Goal: Task Accomplishment & Management: Use online tool/utility

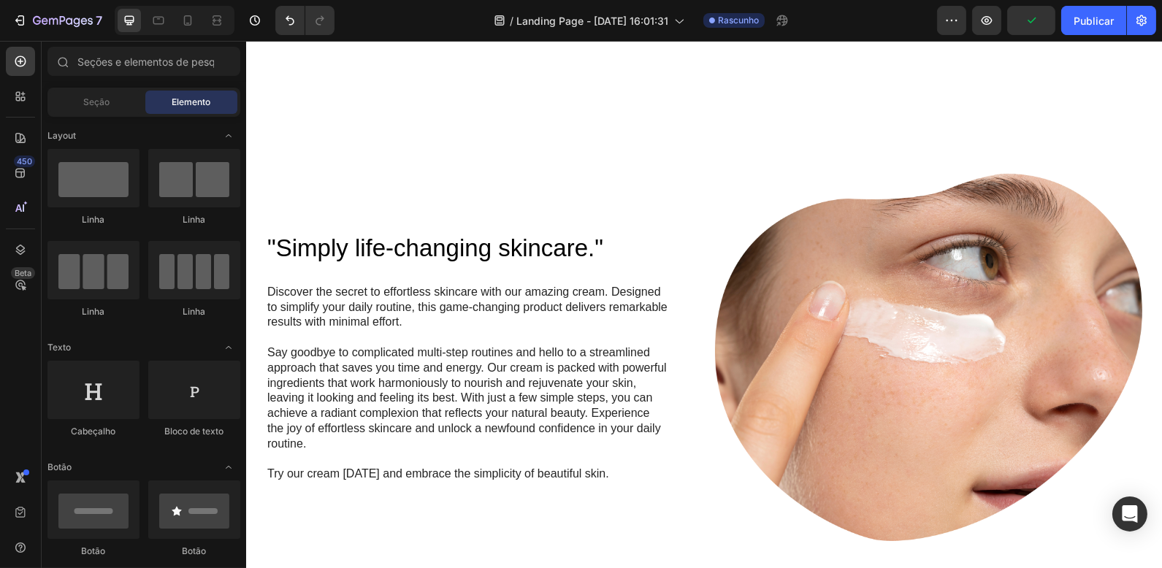
scroll to position [939, 0]
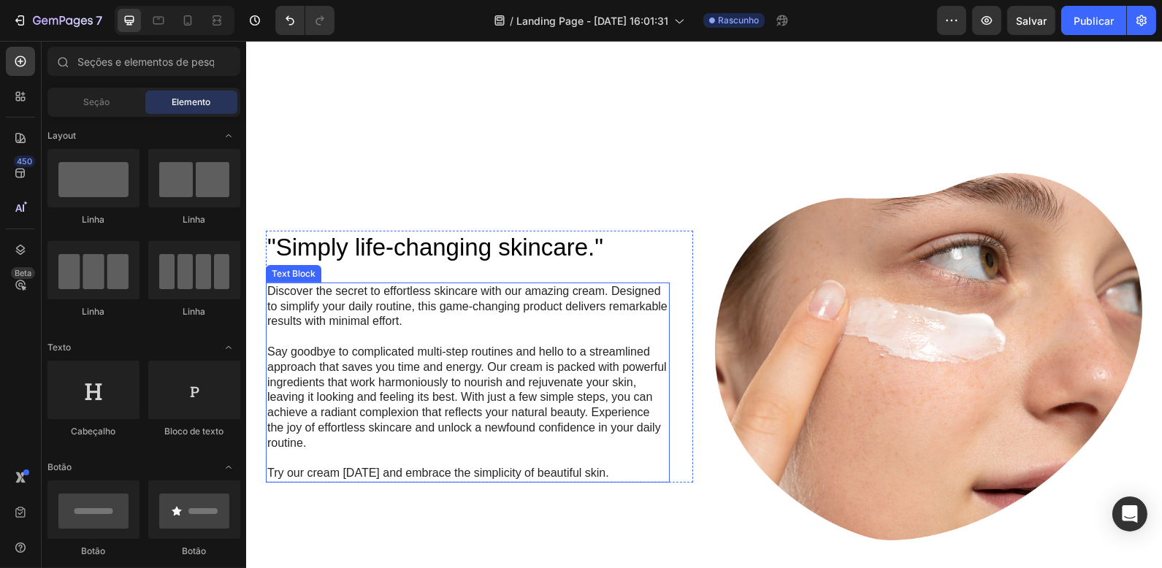
click at [546, 329] on p "Discover the secret to effortless skincare with our amazing cream. Designed to …" at bounding box center [467, 306] width 401 height 45
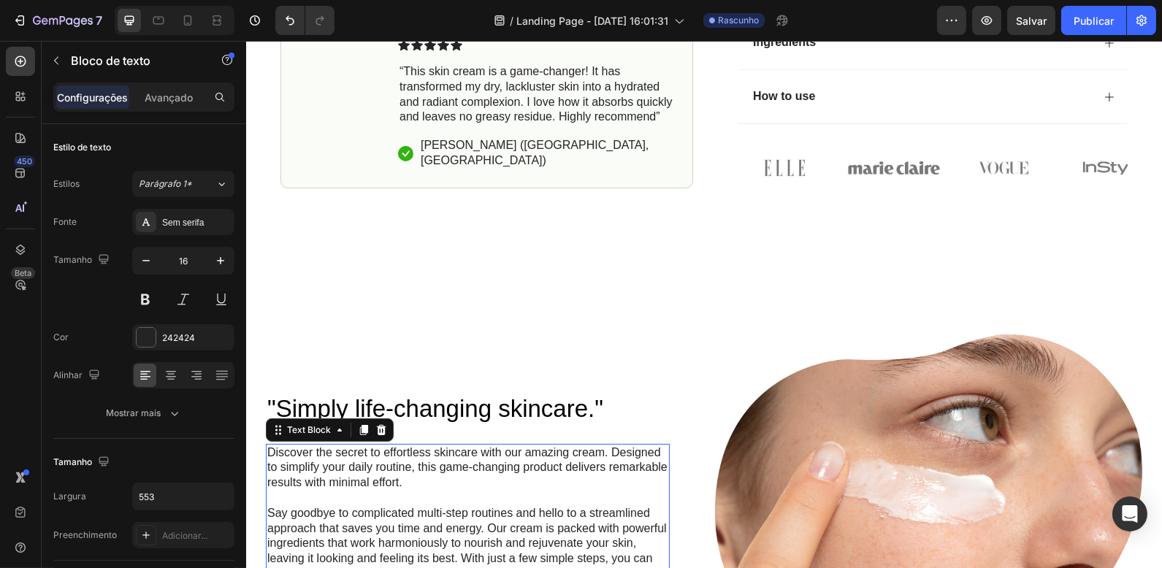
scroll to position [0, 0]
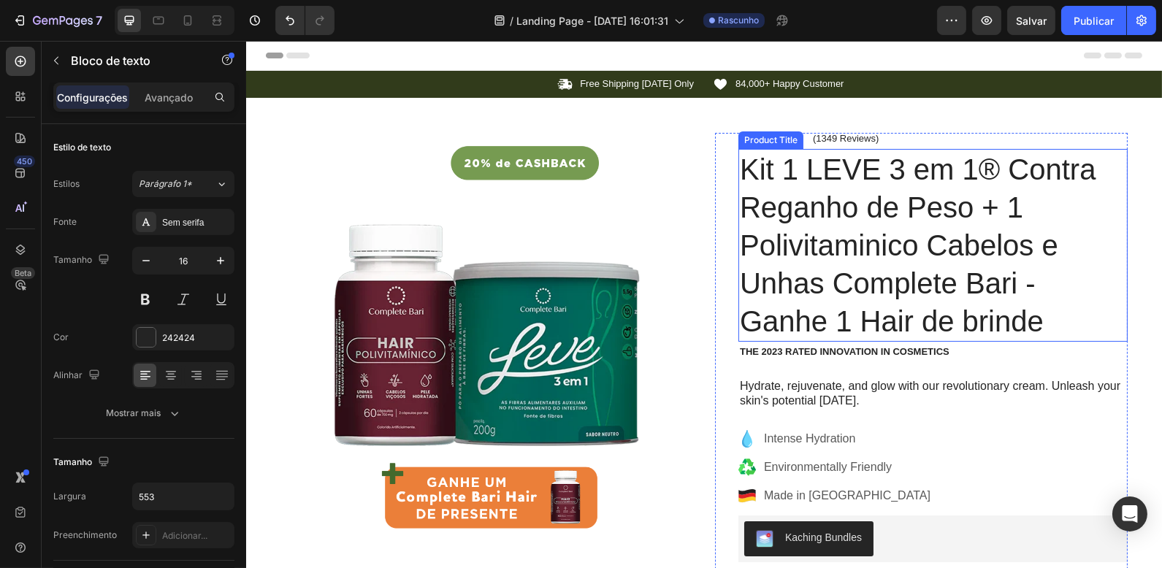
click at [884, 228] on h1 "Kit 1 LEVE 3 em 1® Contra Reganho de Peso + 1 Polivitaminico Cabelos e Unhas Co…" at bounding box center [932, 245] width 389 height 193
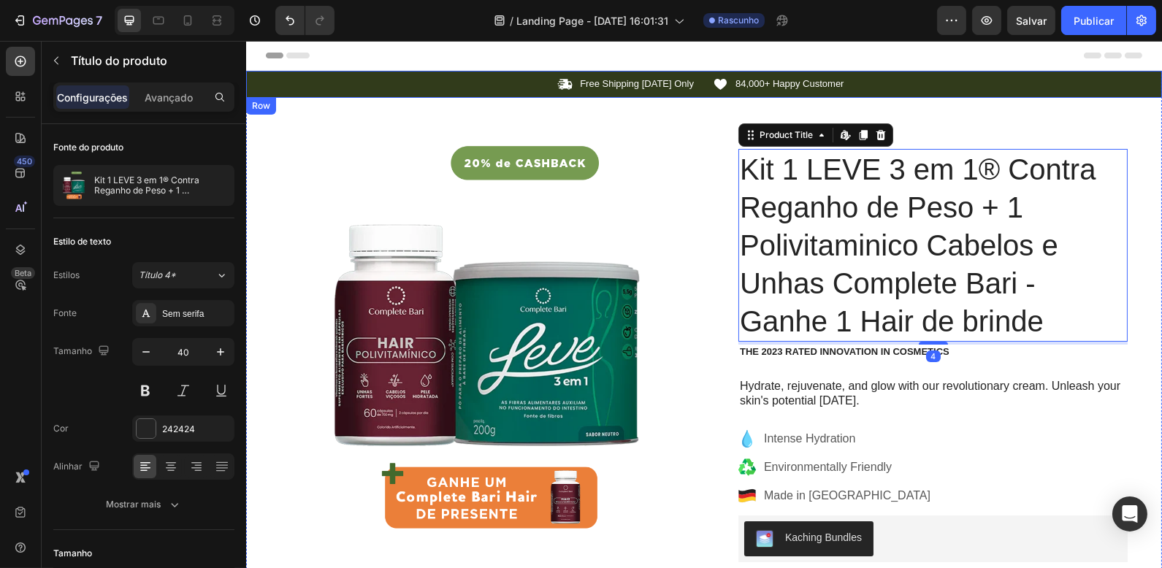
click at [754, 80] on p "84,000+ Happy Customer" at bounding box center [789, 84] width 109 height 12
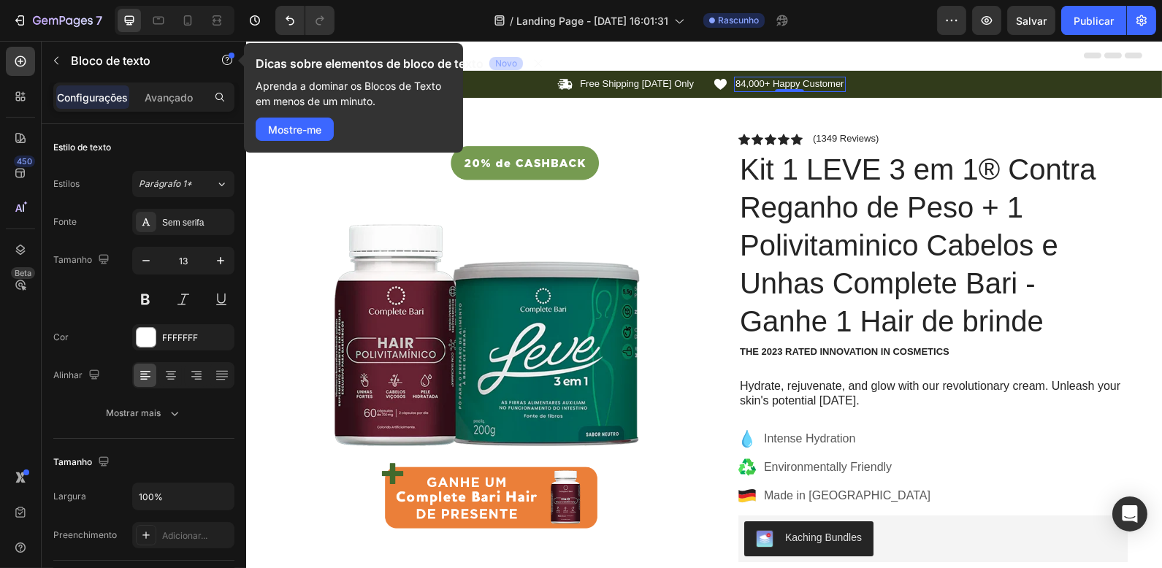
click at [901, 64] on div "Header" at bounding box center [703, 55] width 877 height 29
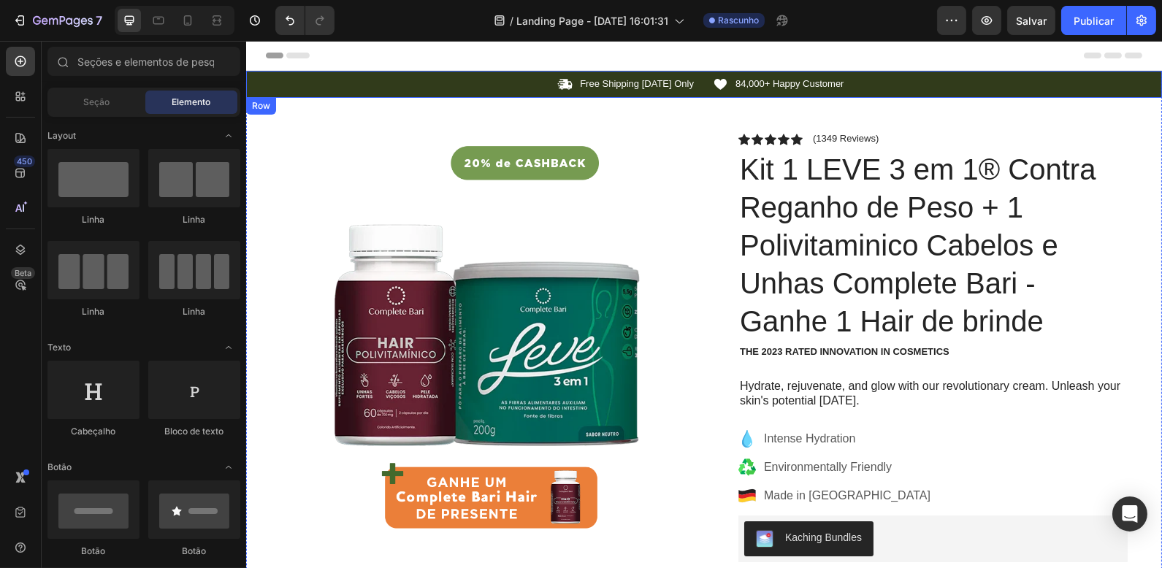
click at [901, 82] on div "Icon 84,000+ Happy Customer Text Block Row" at bounding box center [926, 84] width 429 height 15
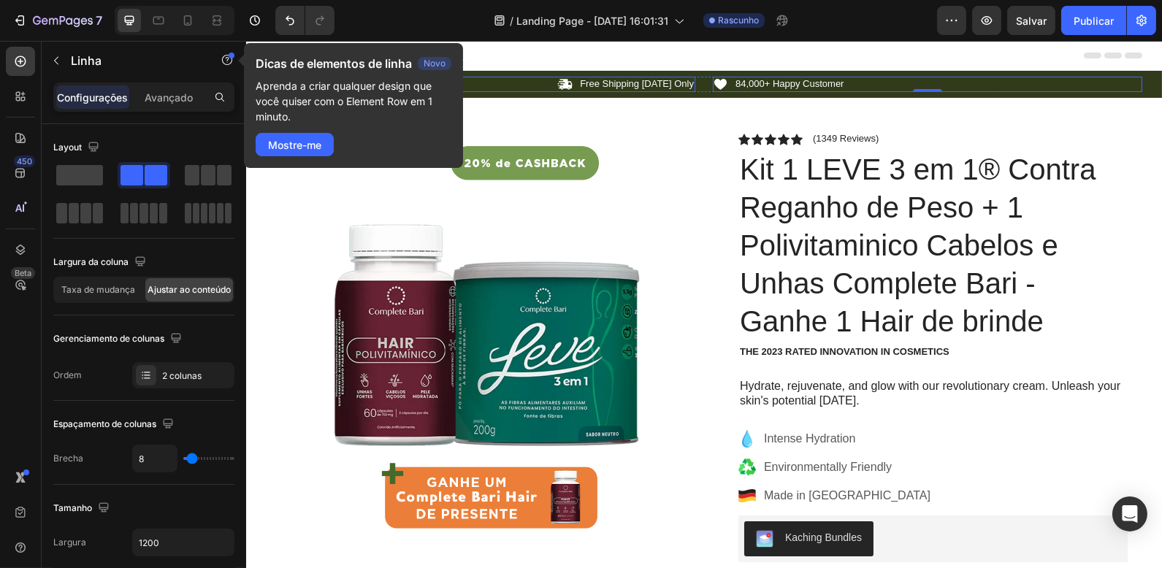
click at [513, 80] on div "Icon Free Shipping Today Only Text Block Row" at bounding box center [479, 84] width 429 height 15
click at [516, 75] on div "Icon Free Shipping Today Only Text Block Row 0 Icon 84,000+ Happy Customer Text…" at bounding box center [703, 84] width 916 height 27
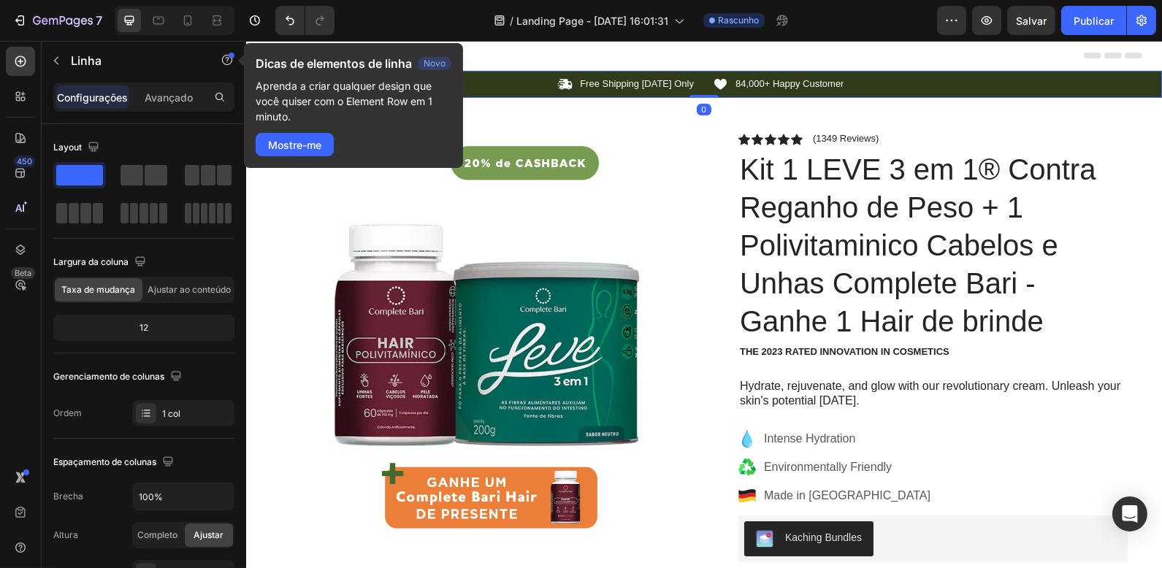
click at [516, 75] on div "Icon Free Shipping Today Only Text Block Row Icon 84,000+ Happy Customer Text B…" at bounding box center [703, 84] width 916 height 27
click at [145, 177] on span at bounding box center [156, 175] width 23 height 20
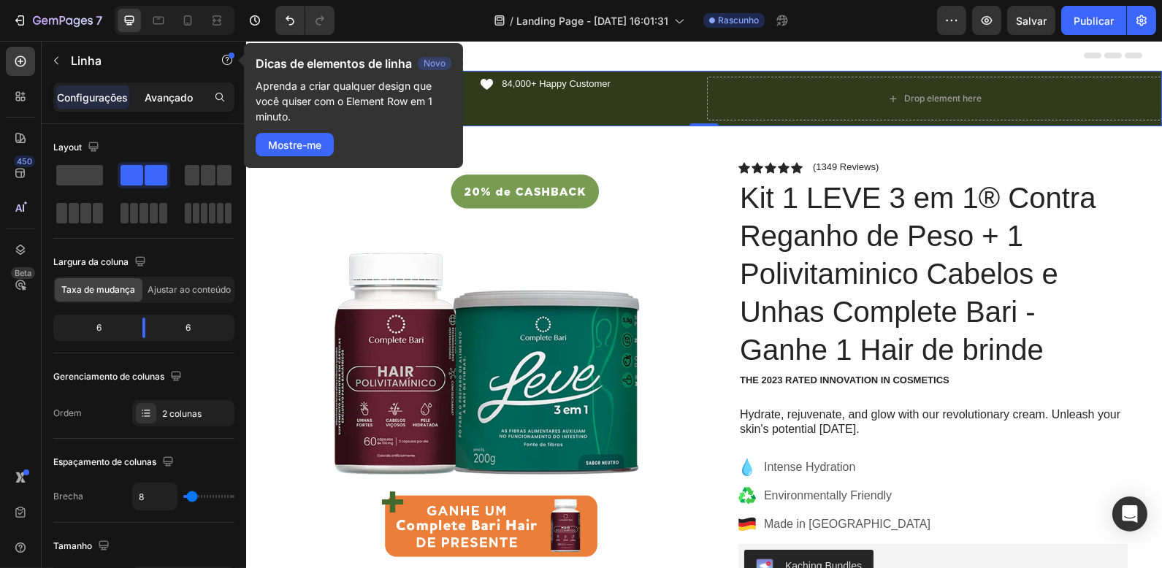
click at [167, 107] on div "Avançado" at bounding box center [168, 96] width 73 height 23
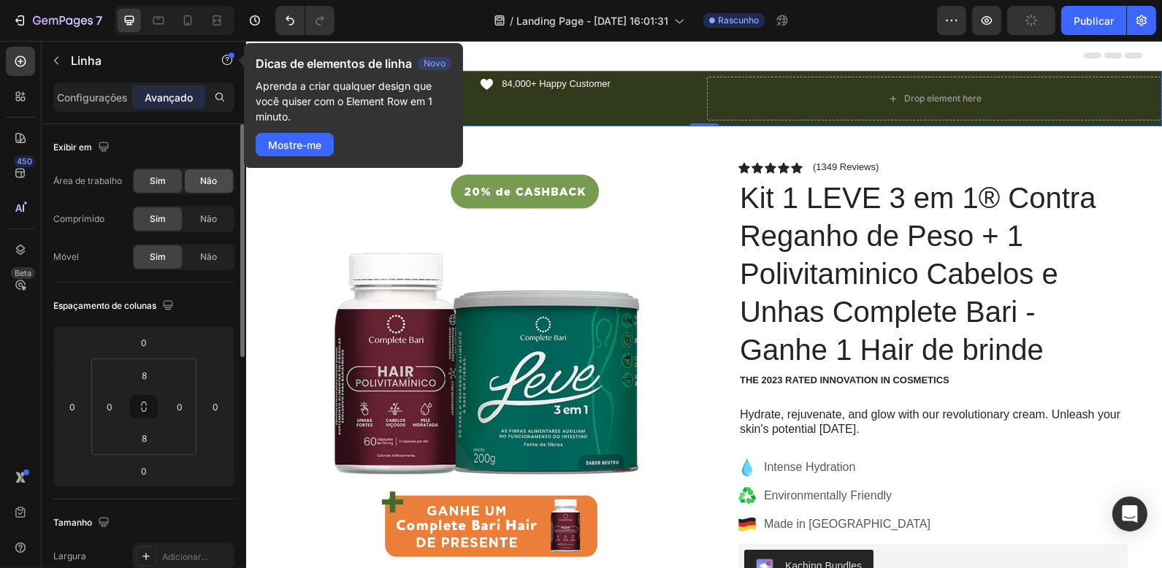
click at [204, 183] on font "Não" at bounding box center [209, 180] width 17 height 11
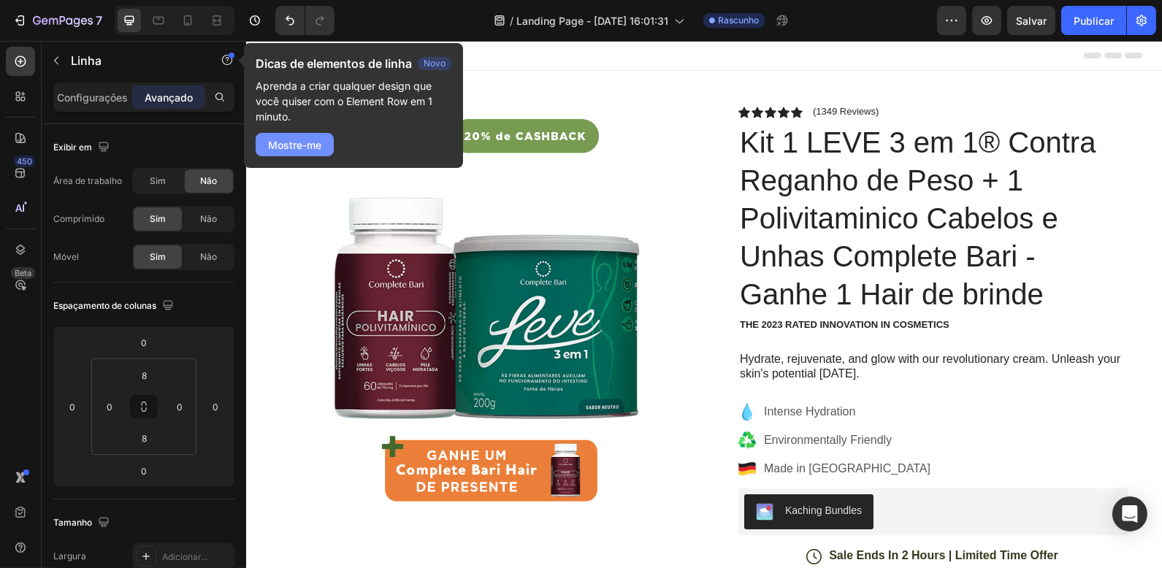
click at [308, 146] on font "Mostre-me" at bounding box center [294, 145] width 53 height 12
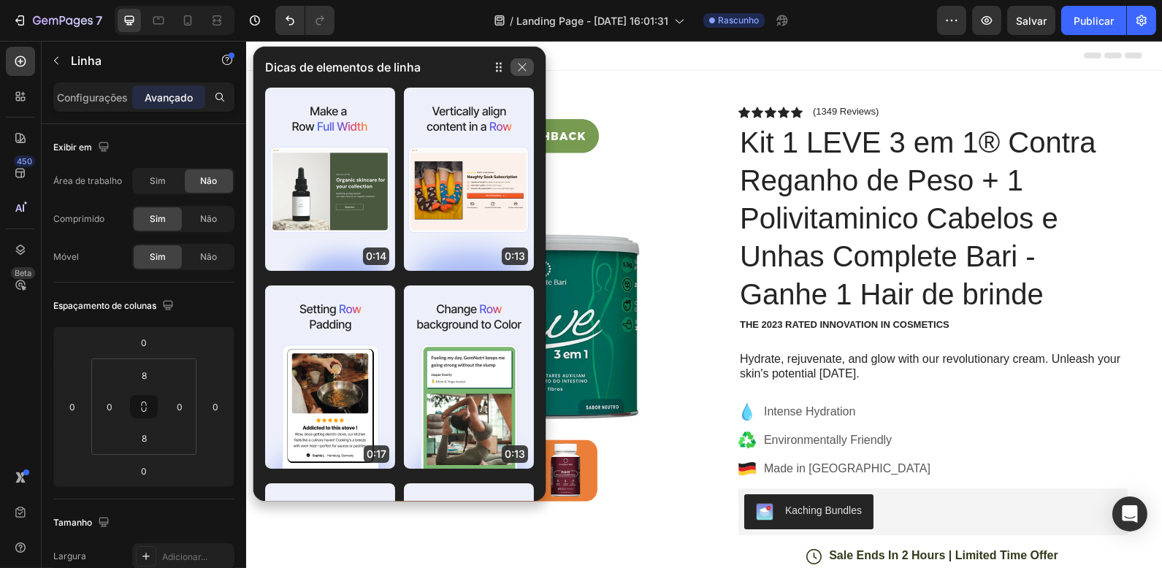
click at [519, 70] on icon "button" at bounding box center [522, 67] width 12 height 12
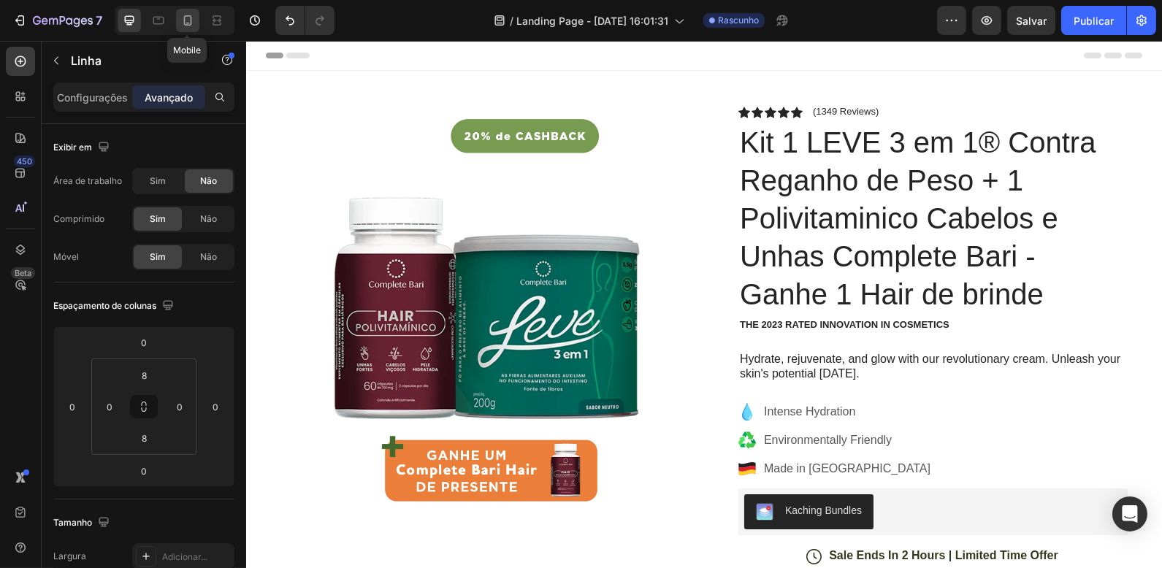
click at [188, 20] on icon at bounding box center [187, 20] width 15 height 15
type input "20"
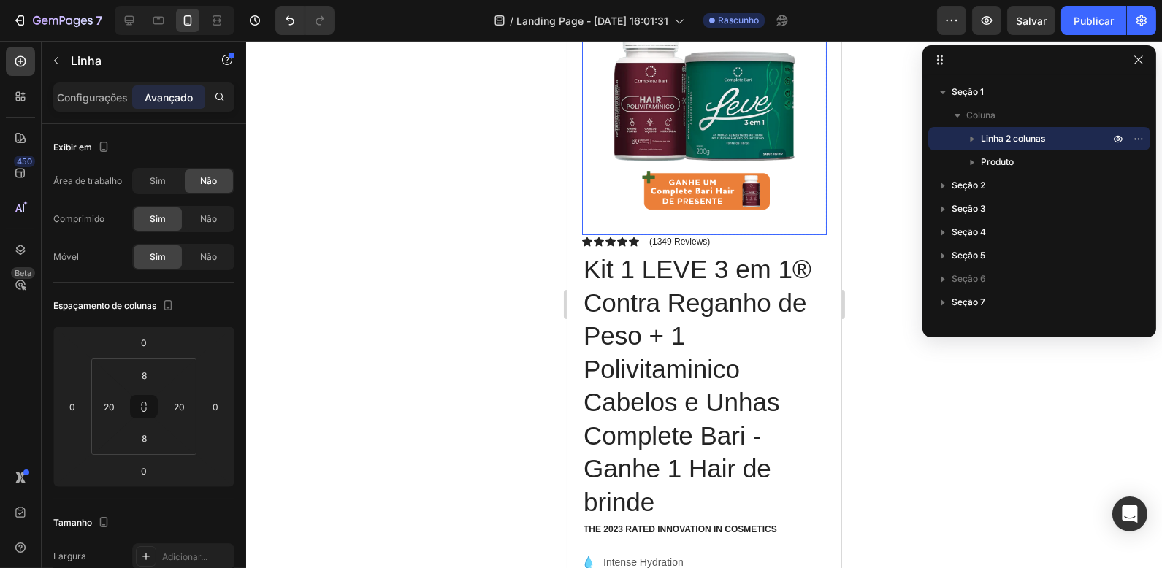
scroll to position [210, 0]
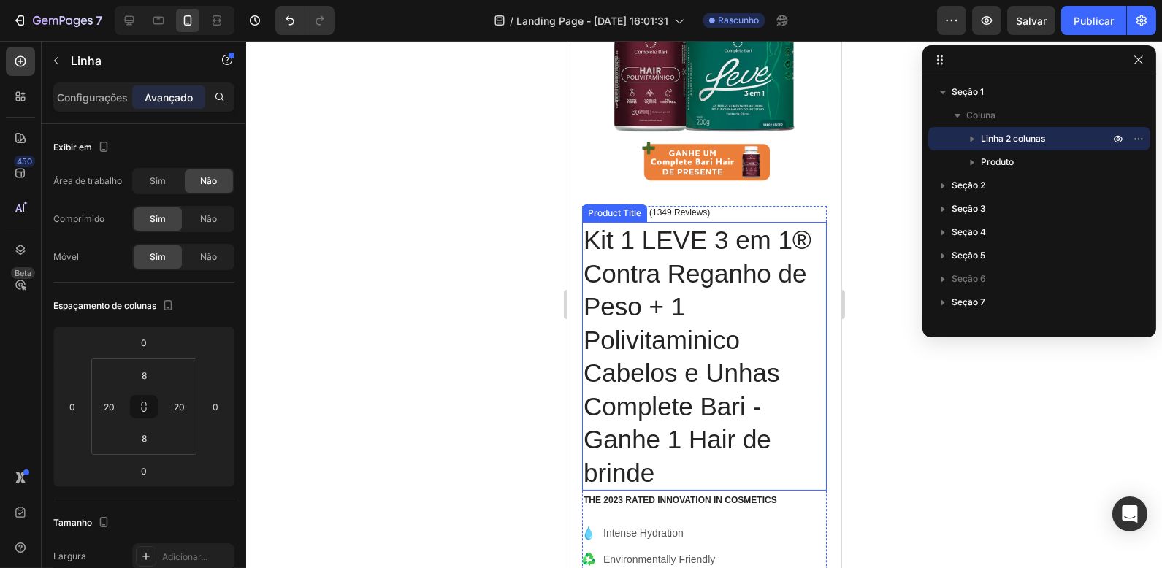
click at [635, 311] on h1 "Kit 1 LEVE 3 em 1® Contra Reganho de Peso + 1 Polivitaminico Cabelos e Unhas Co…" at bounding box center [703, 356] width 245 height 269
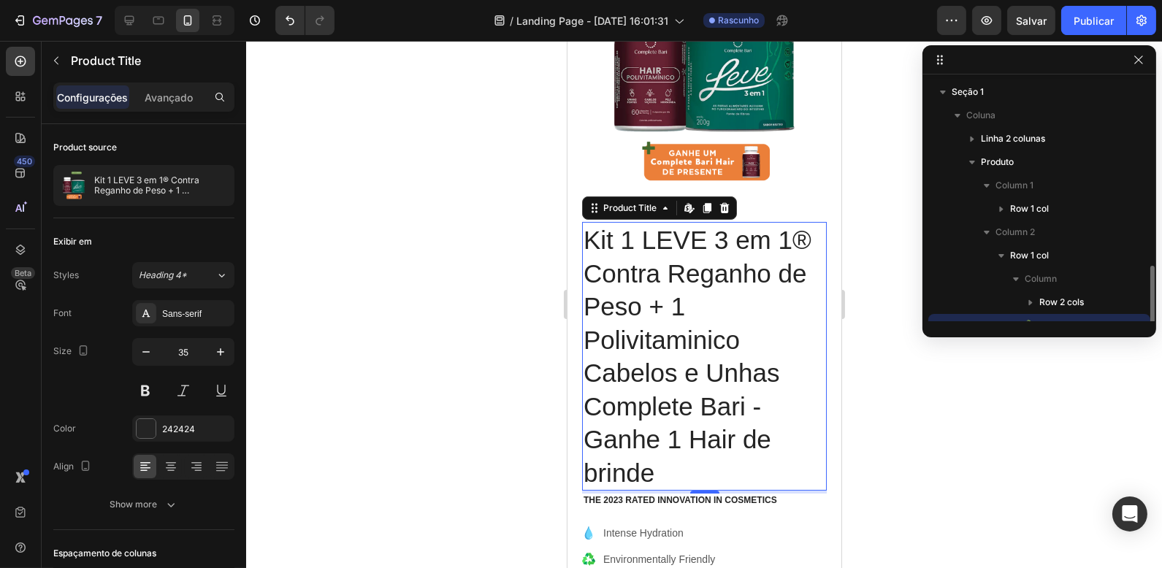
scroll to position [136, 0]
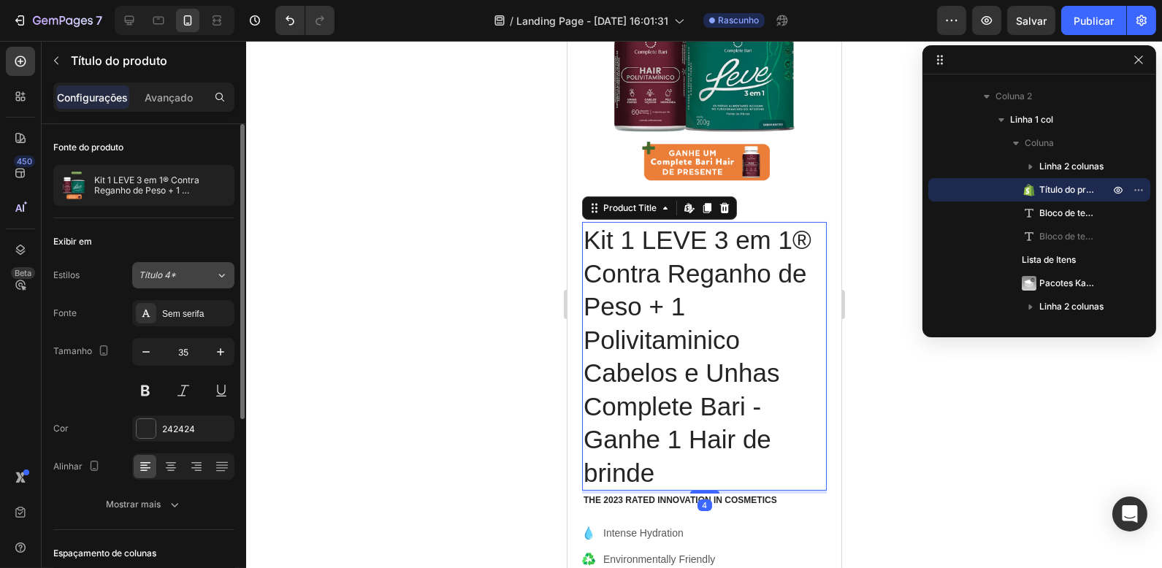
click at [178, 280] on div "Título 4*" at bounding box center [168, 275] width 59 height 13
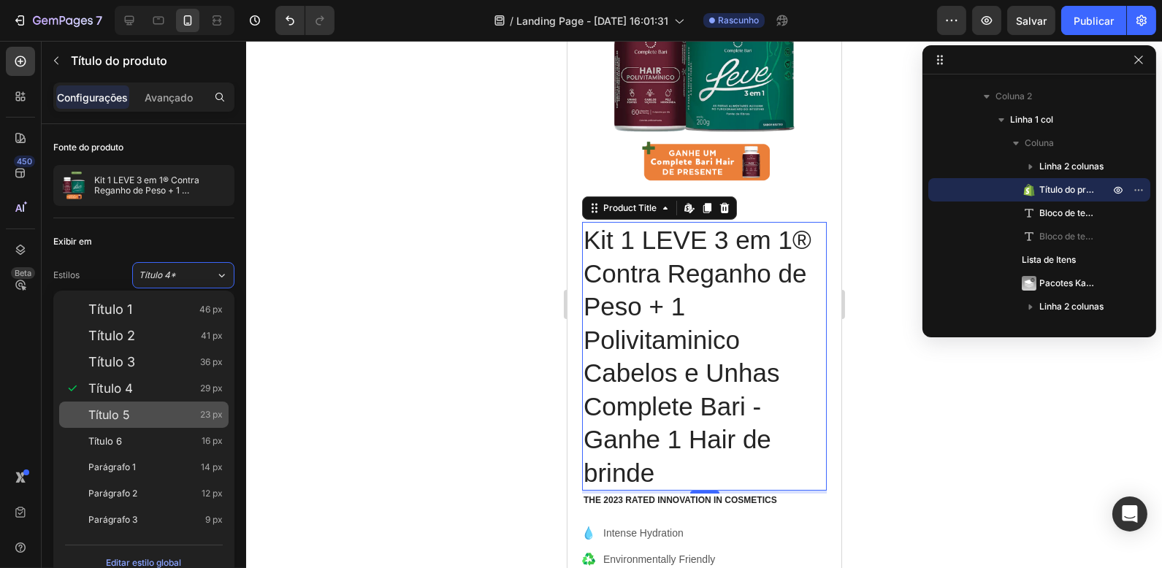
click at [125, 418] on font "Título 5" at bounding box center [109, 415] width 42 height 15
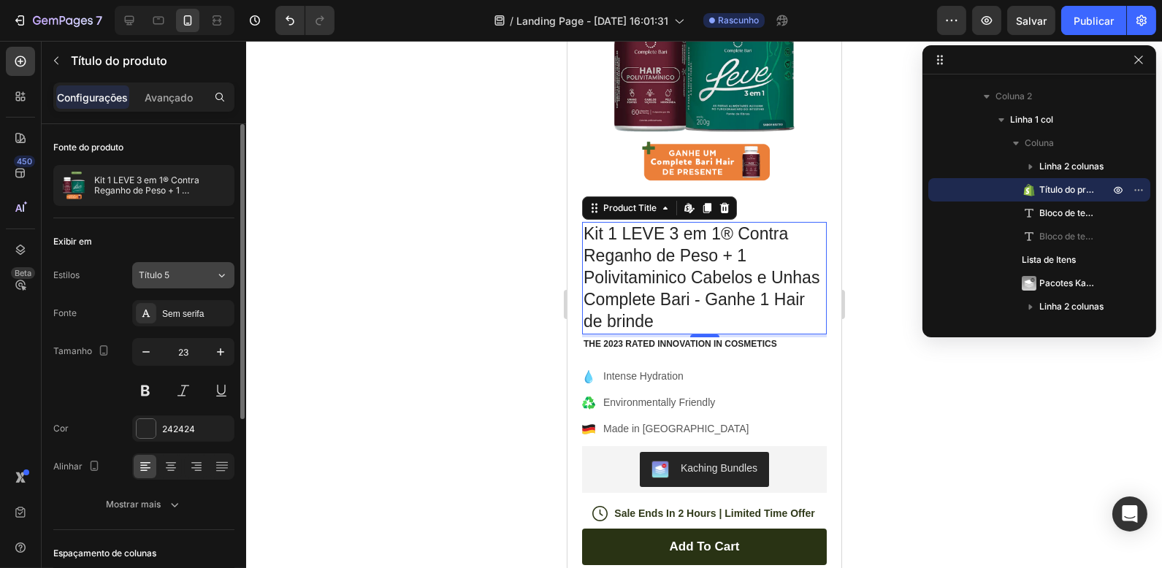
click at [190, 283] on button "Título 5" at bounding box center [183, 275] width 102 height 26
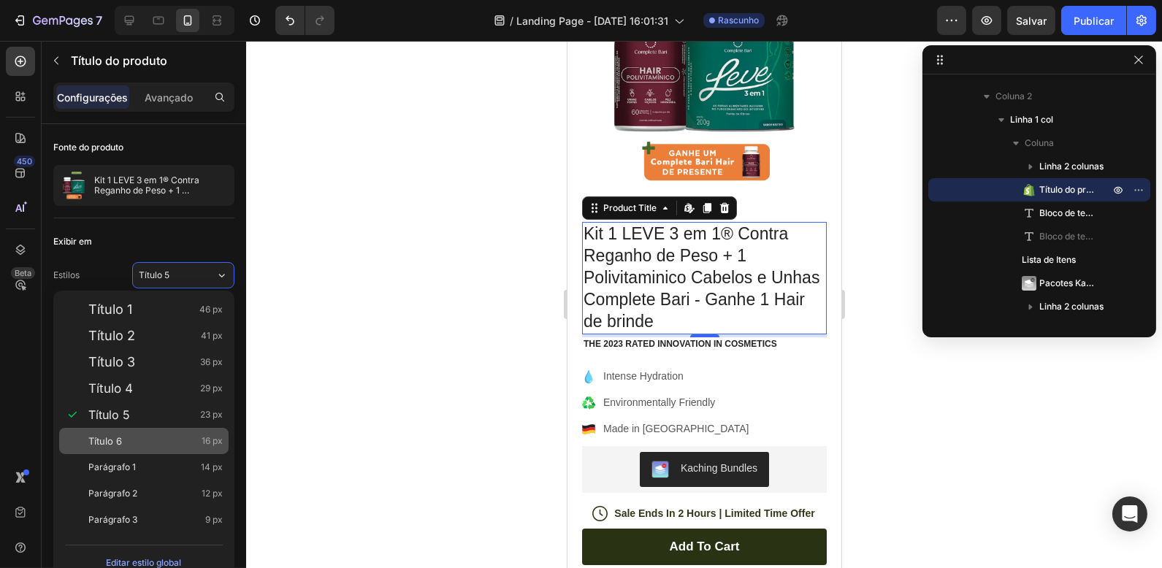
click at [132, 441] on div "Título 6 16 px" at bounding box center [155, 441] width 134 height 15
type input "16"
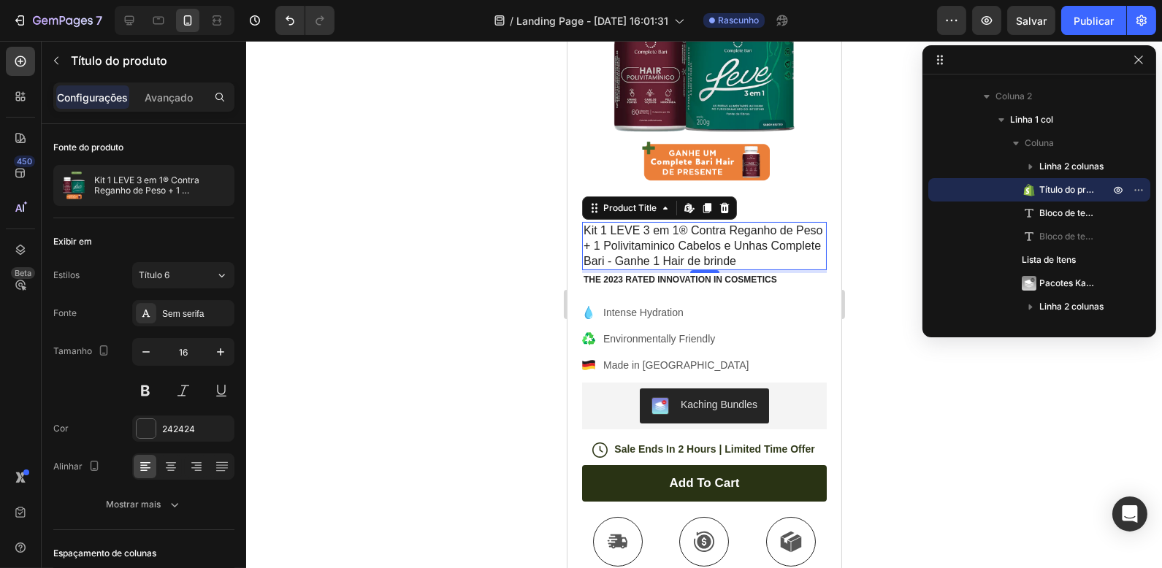
click at [673, 242] on h1 "Kit 1 LEVE 3 em 1® Contra Reganho de Peso + 1 Polivitaminico Cabelos e Unhas Co…" at bounding box center [703, 246] width 245 height 48
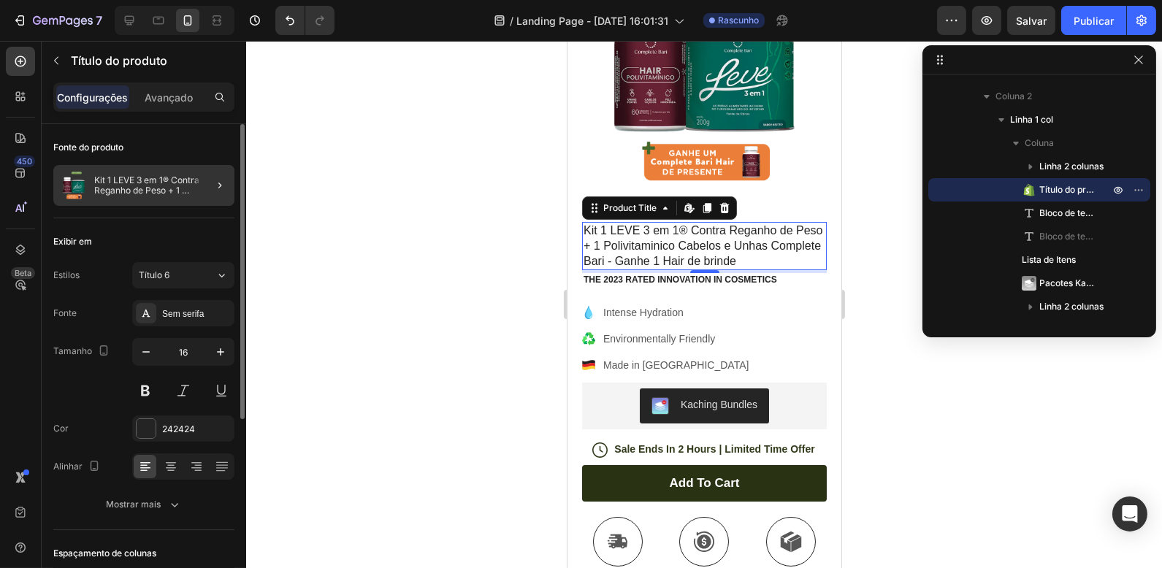
click at [152, 187] on font "Kit 1 LEVE 3 em 1® Contra Reganho de Peso + 1 Polivitaminico Cabelos e Unhas Co…" at bounding box center [161, 201] width 134 height 52
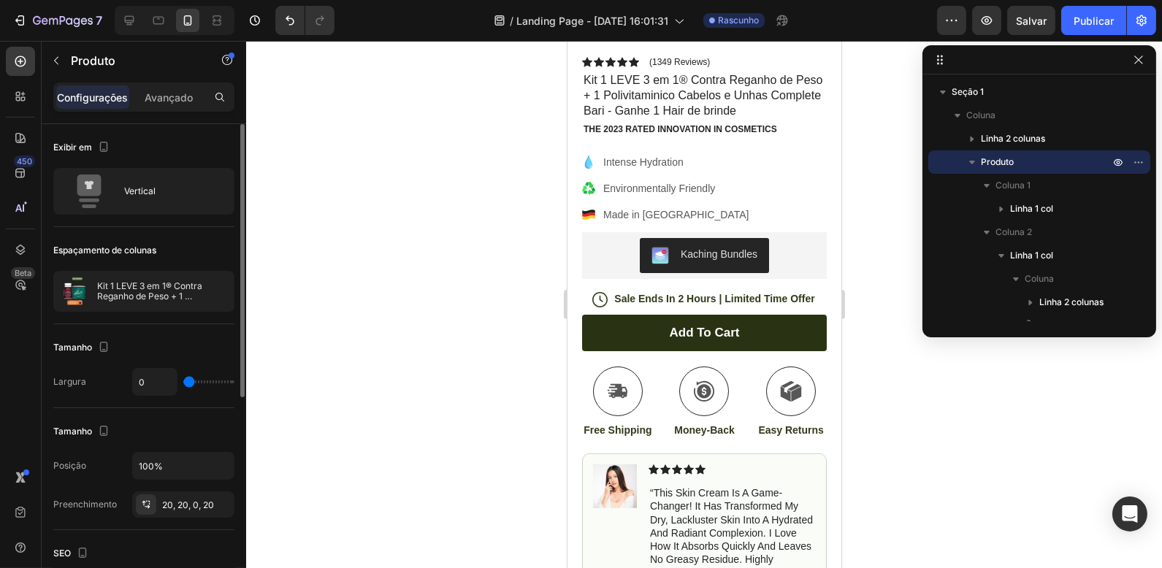
scroll to position [375, 0]
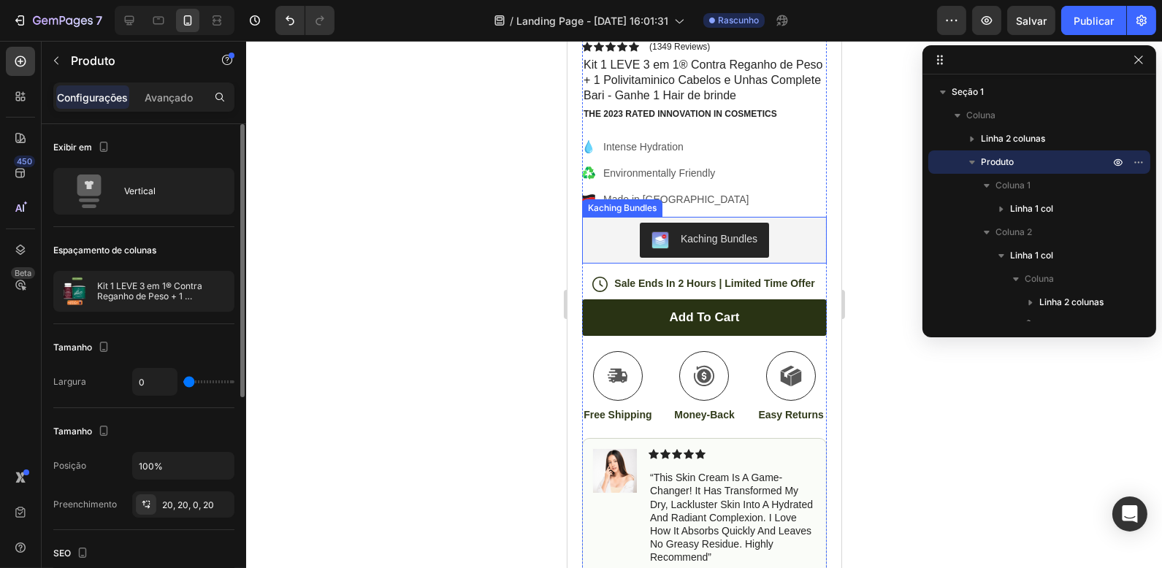
click at [779, 230] on div "Kaching Bundles" at bounding box center [703, 240] width 233 height 35
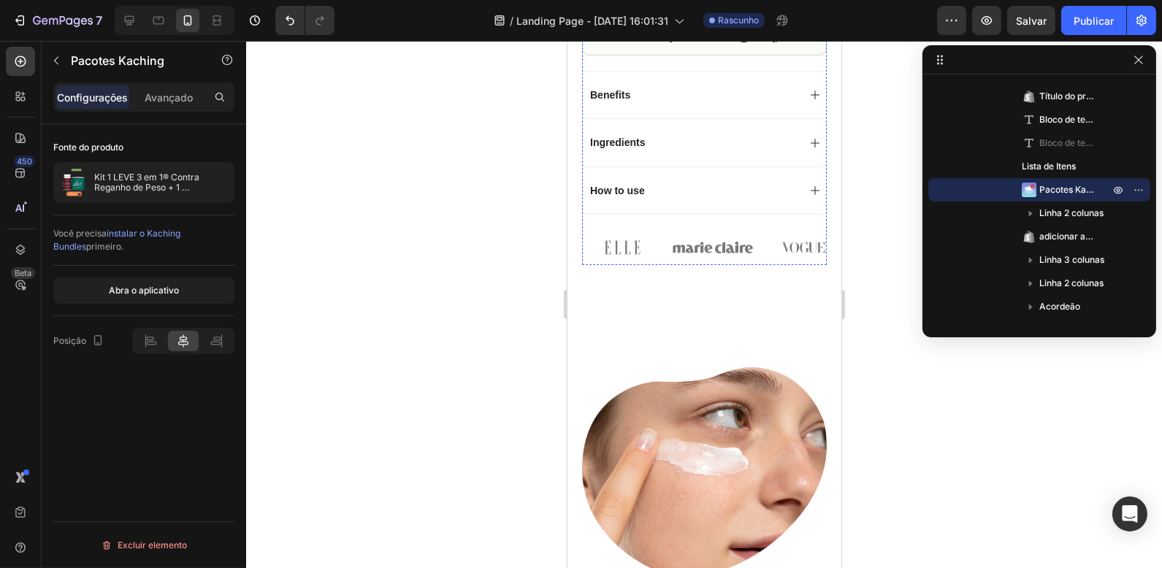
scroll to position [953, 0]
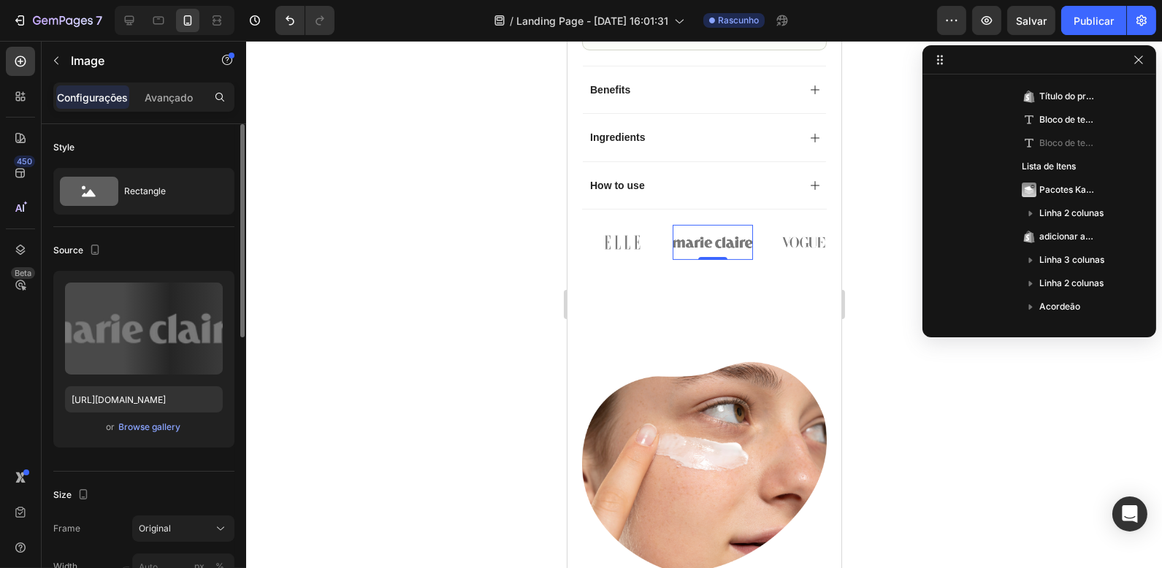
click at [684, 225] on img at bounding box center [712, 243] width 80 height 36
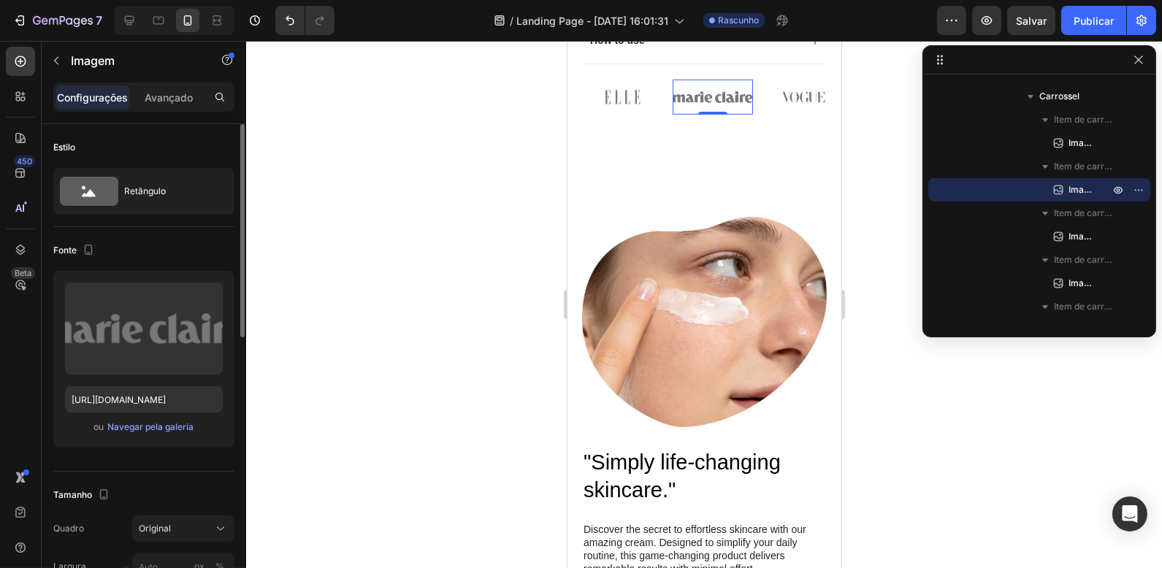
scroll to position [1183, 0]
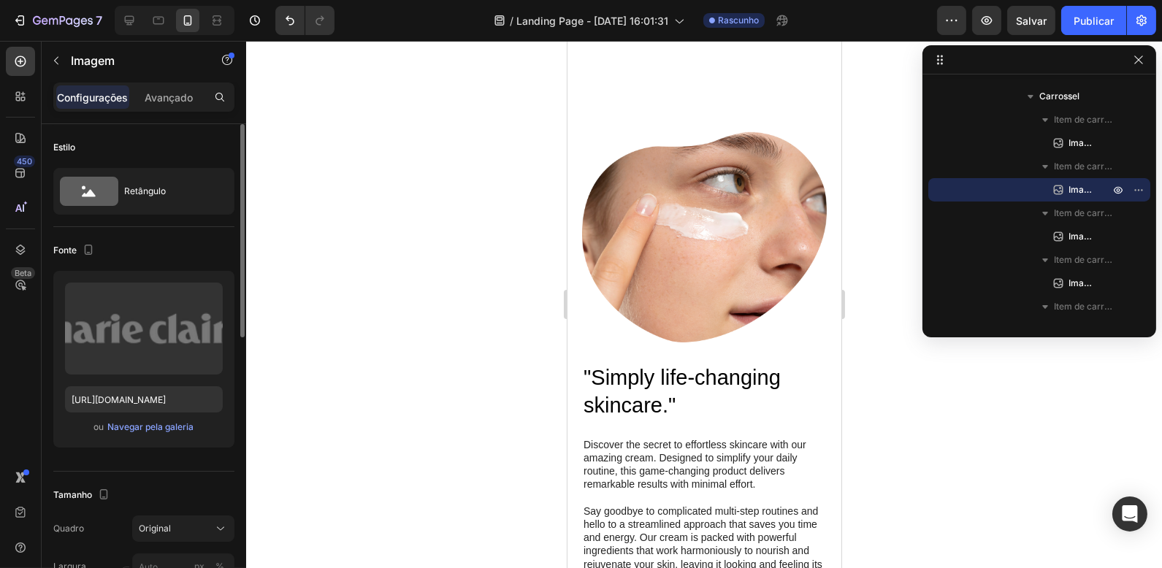
click at [684, 224] on img at bounding box center [703, 237] width 245 height 210
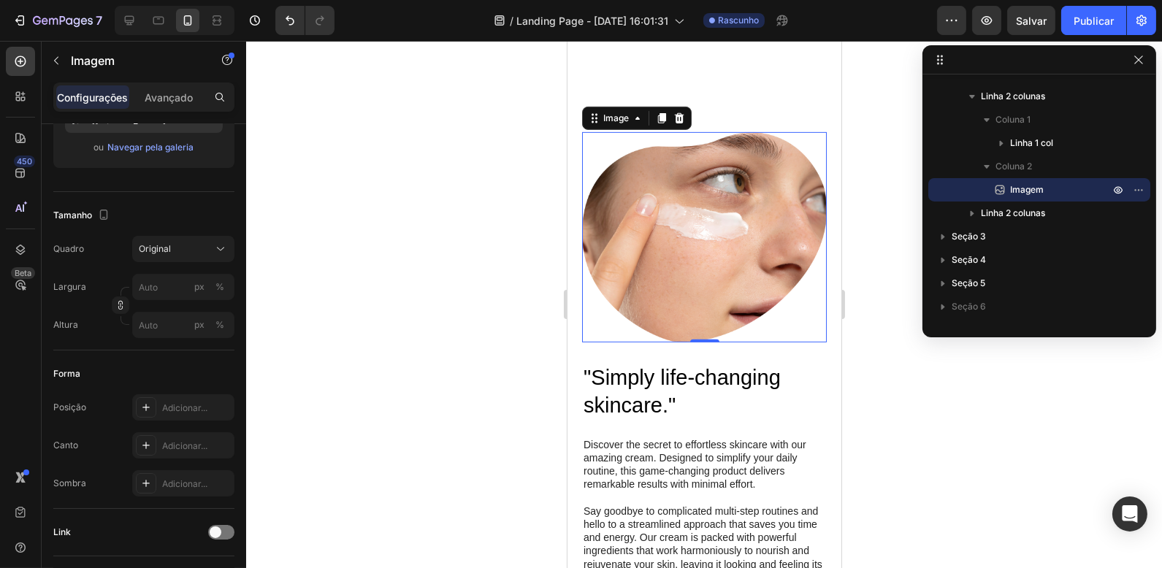
scroll to position [0, 0]
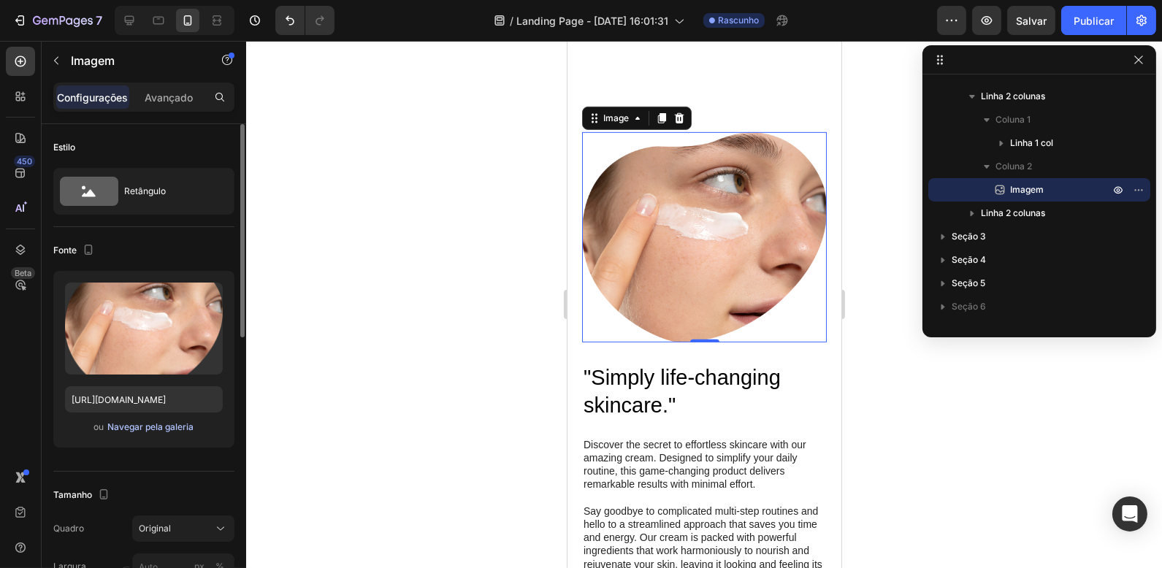
click at [153, 434] on font "Navegar pela galeria" at bounding box center [150, 427] width 86 height 13
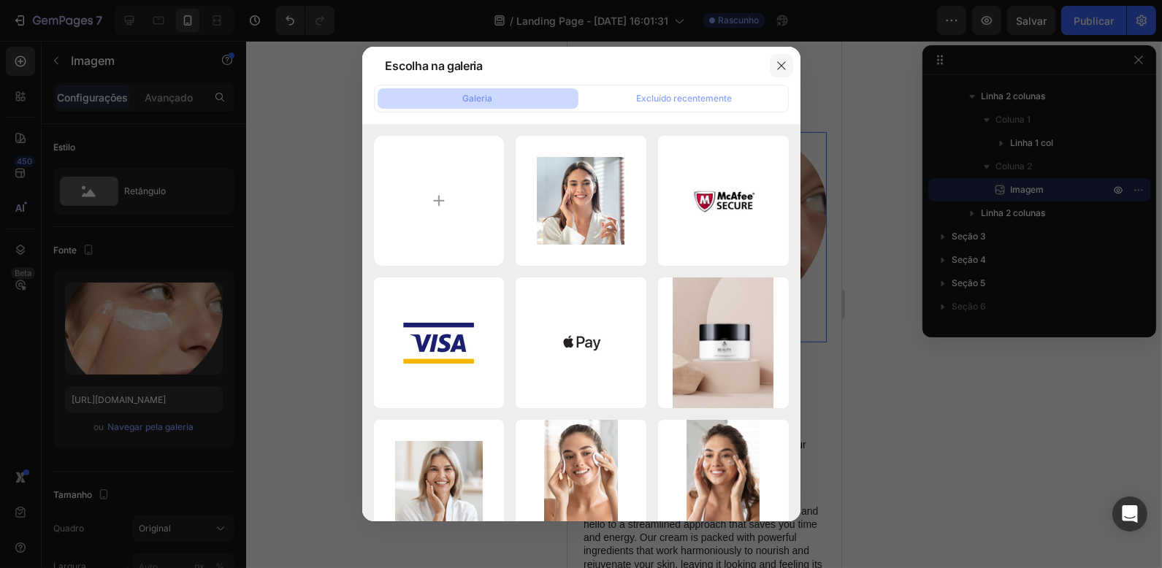
click at [774, 67] on button "button" at bounding box center [781, 65] width 23 height 23
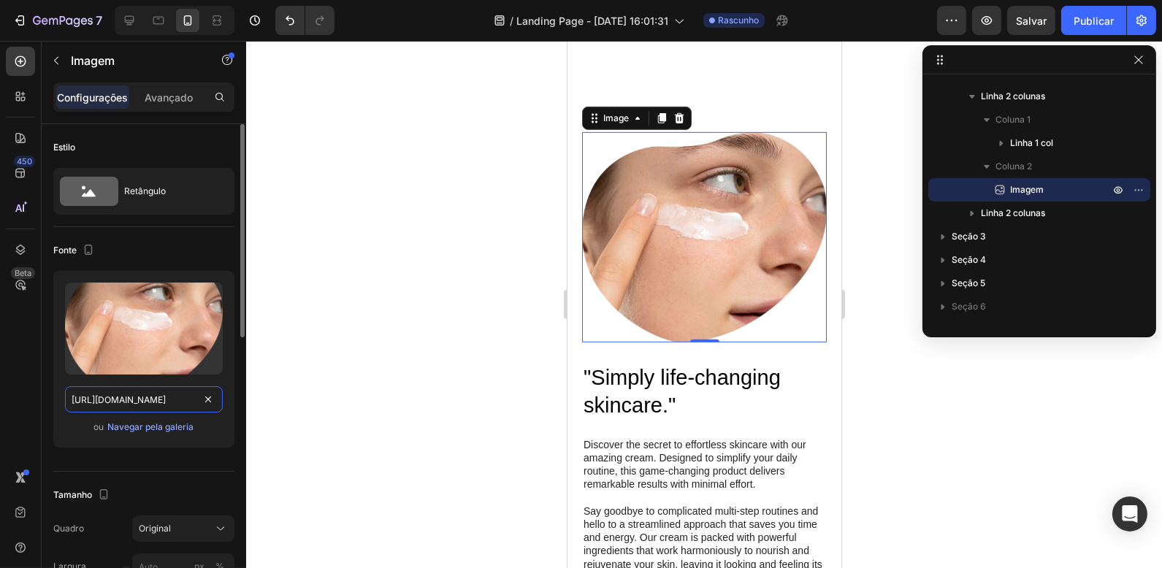
click at [156, 403] on input "https://cdn.shopify.com/s/files/1/0640/3420/9873/files/gempages_581819784476230…" at bounding box center [144, 399] width 158 height 26
click at [156, 427] on font "Navegar pela galeria" at bounding box center [150, 426] width 86 height 11
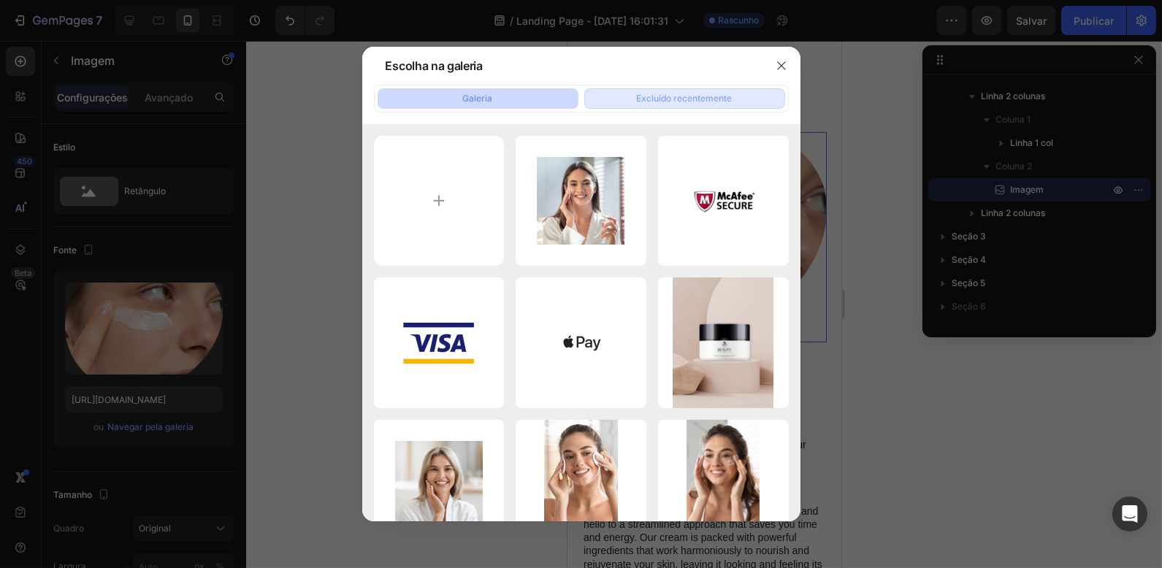
click at [689, 98] on font "Excluído recentemente" at bounding box center [685, 98] width 96 height 11
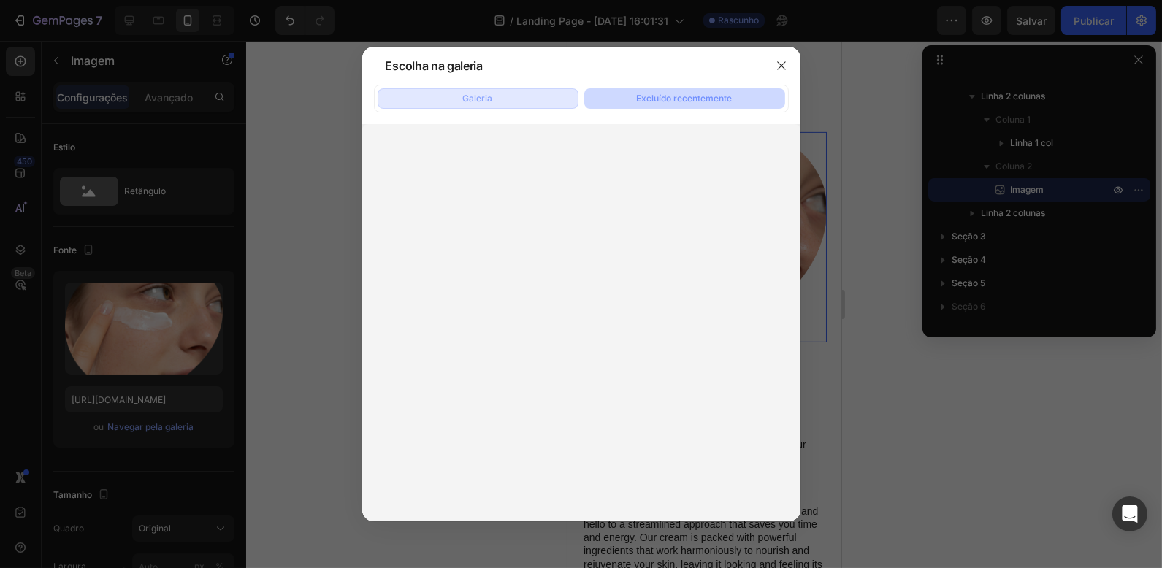
click at [512, 104] on button "Galeria" at bounding box center [478, 98] width 201 height 20
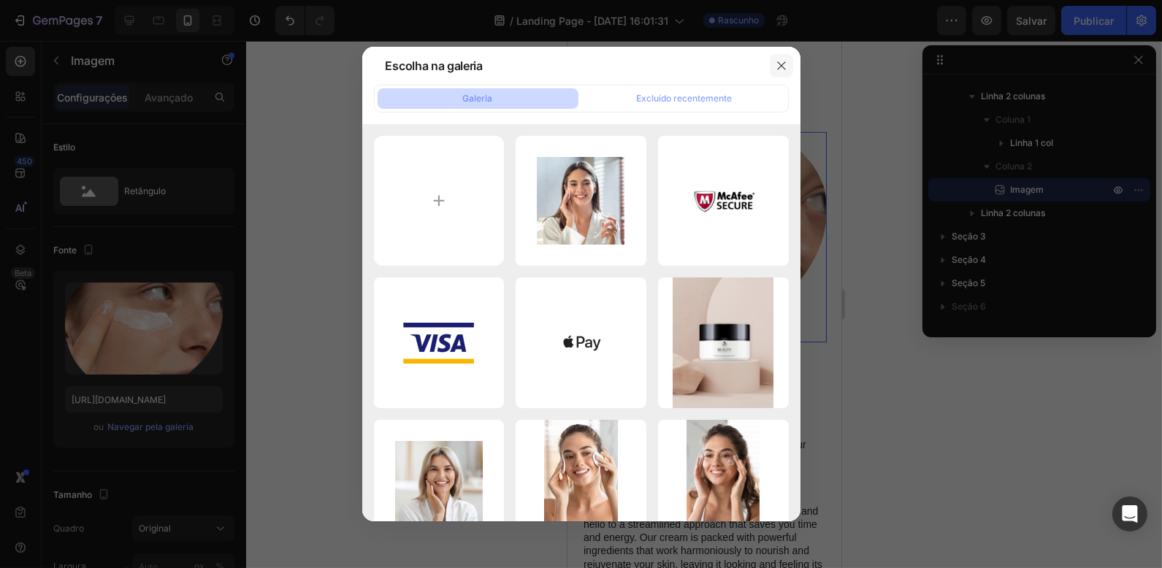
click at [777, 66] on icon "button" at bounding box center [782, 66] width 12 height 12
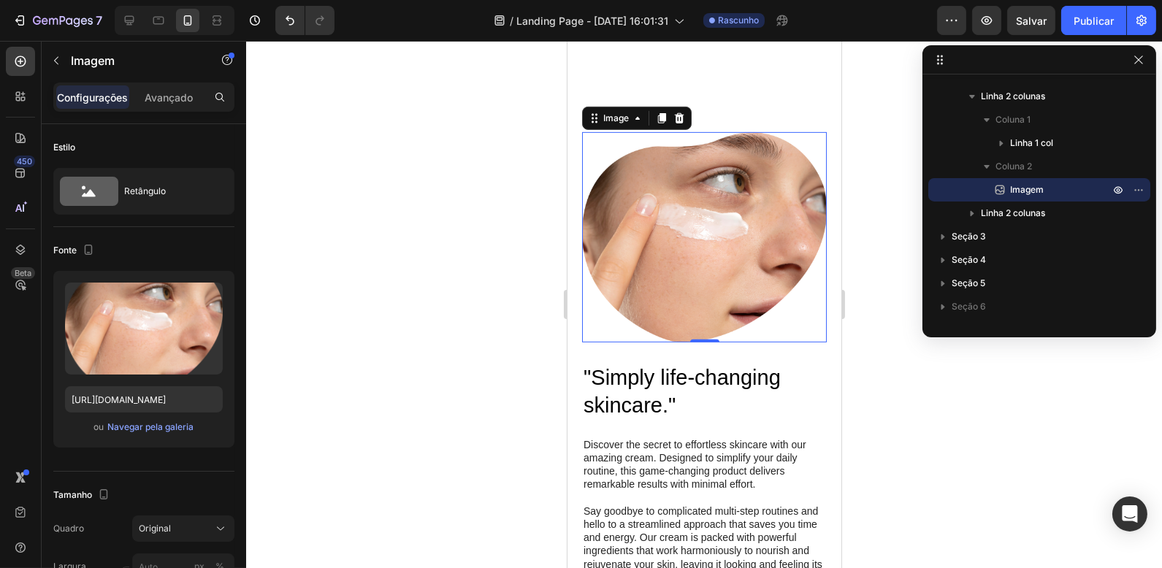
click at [616, 225] on img at bounding box center [703, 237] width 245 height 210
click at [622, 112] on div "Image" at bounding box center [615, 118] width 31 height 13
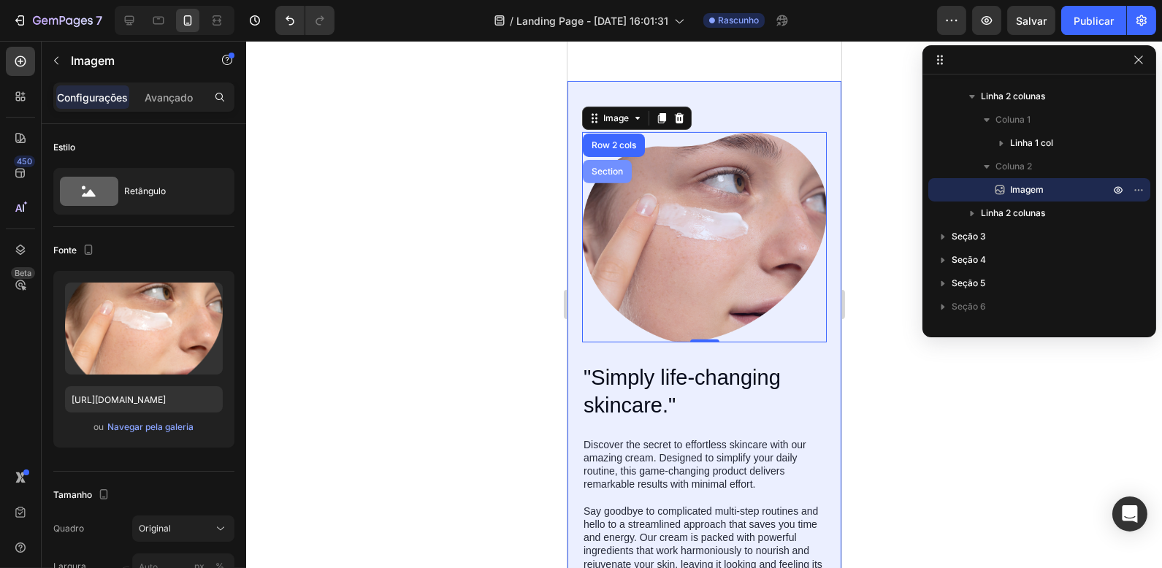
click at [598, 167] on div "Section" at bounding box center [606, 171] width 37 height 9
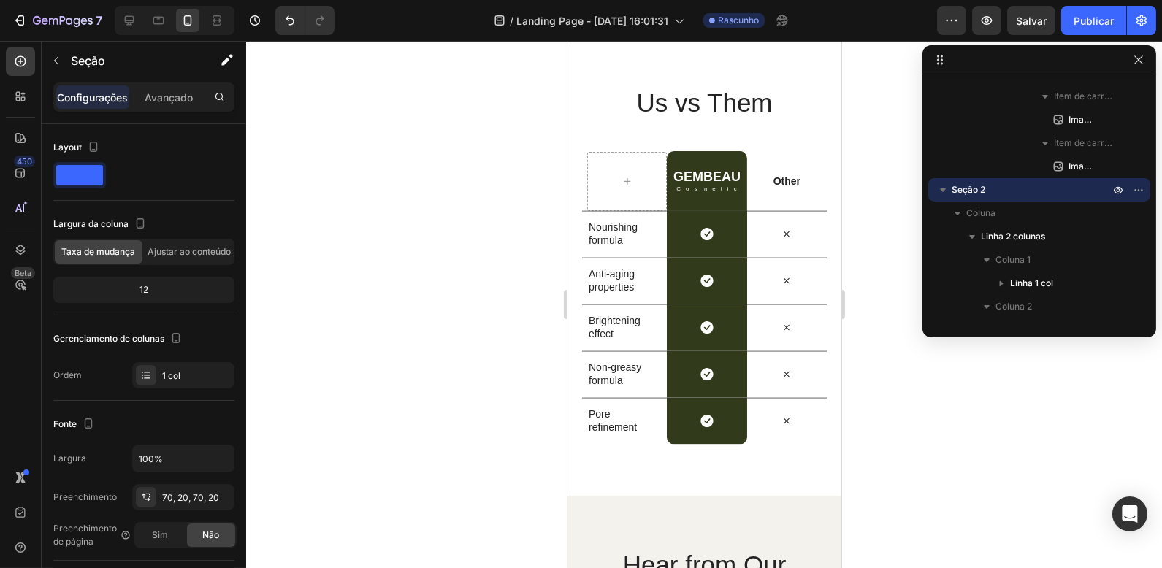
scroll to position [4082, 0]
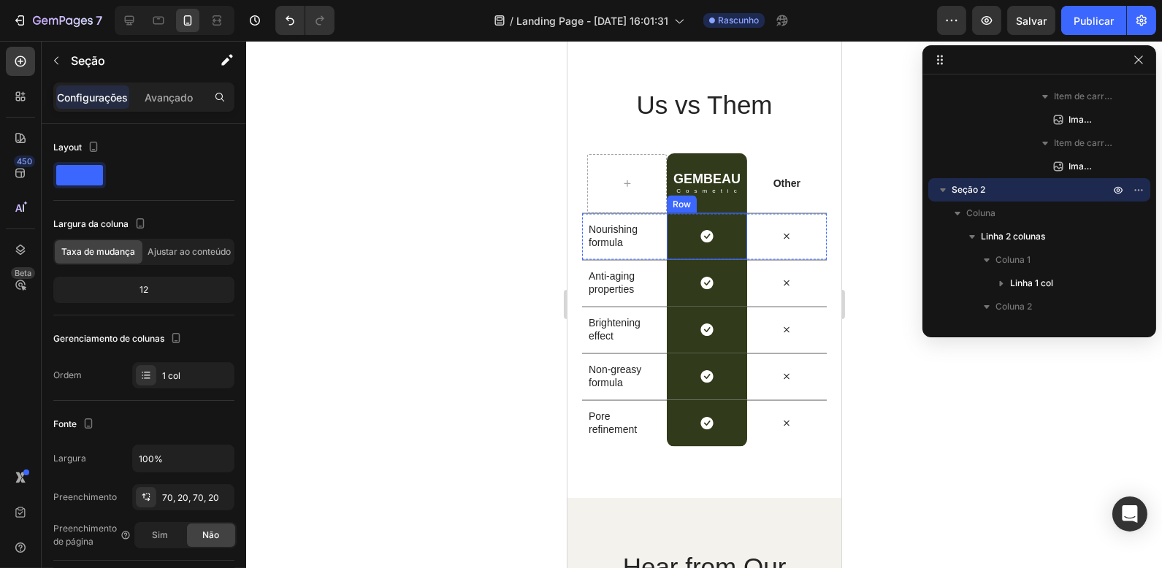
click at [685, 221] on div "Icon Row" at bounding box center [706, 236] width 80 height 47
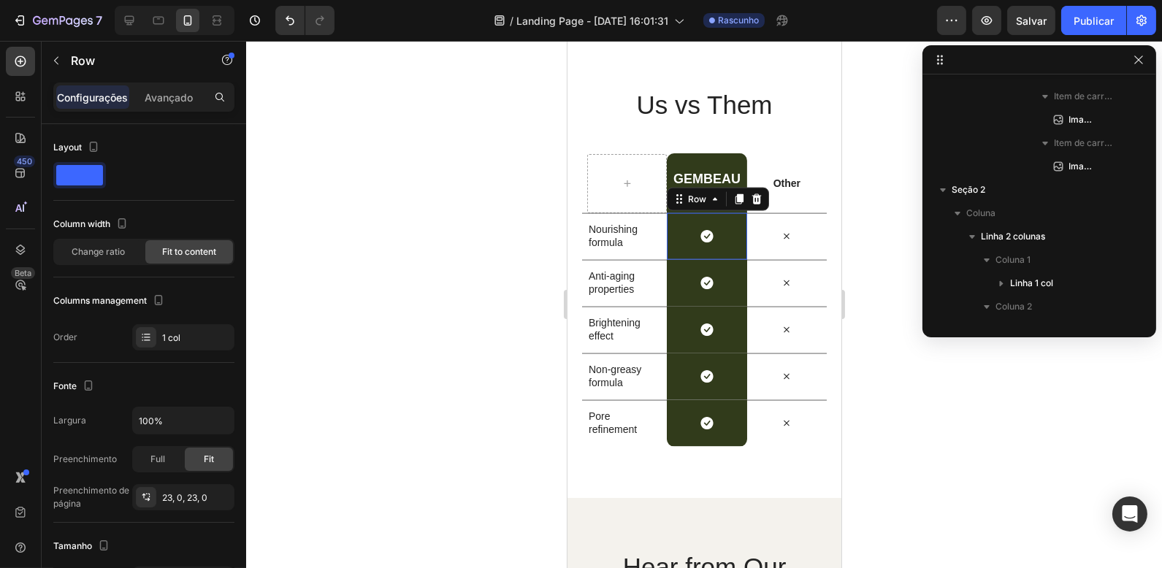
scroll to position [1047, 0]
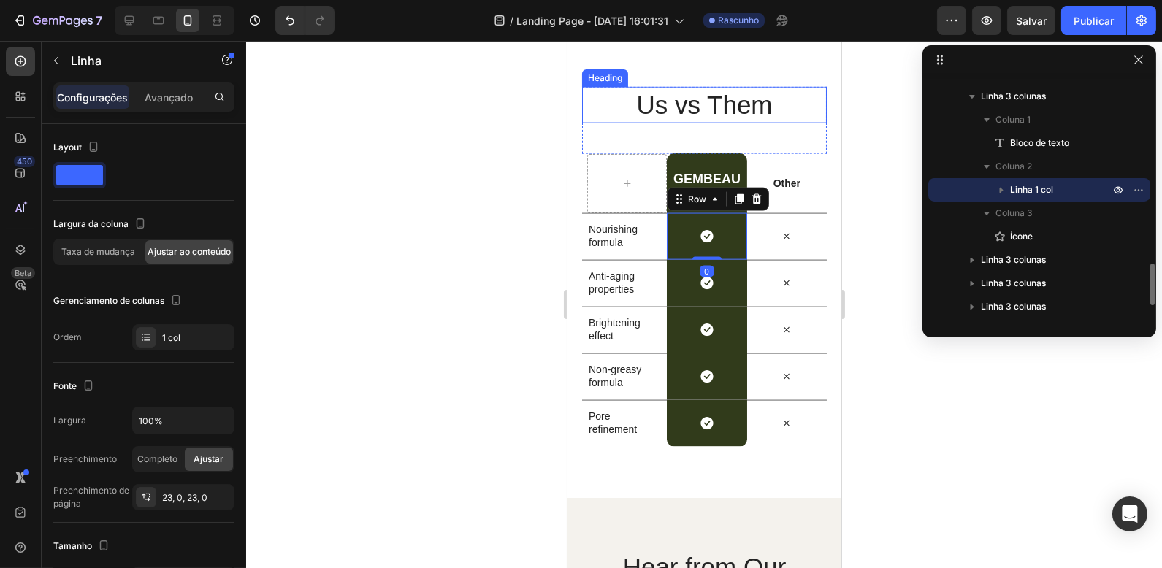
click at [706, 104] on h2 "Us vs Them" at bounding box center [703, 105] width 245 height 37
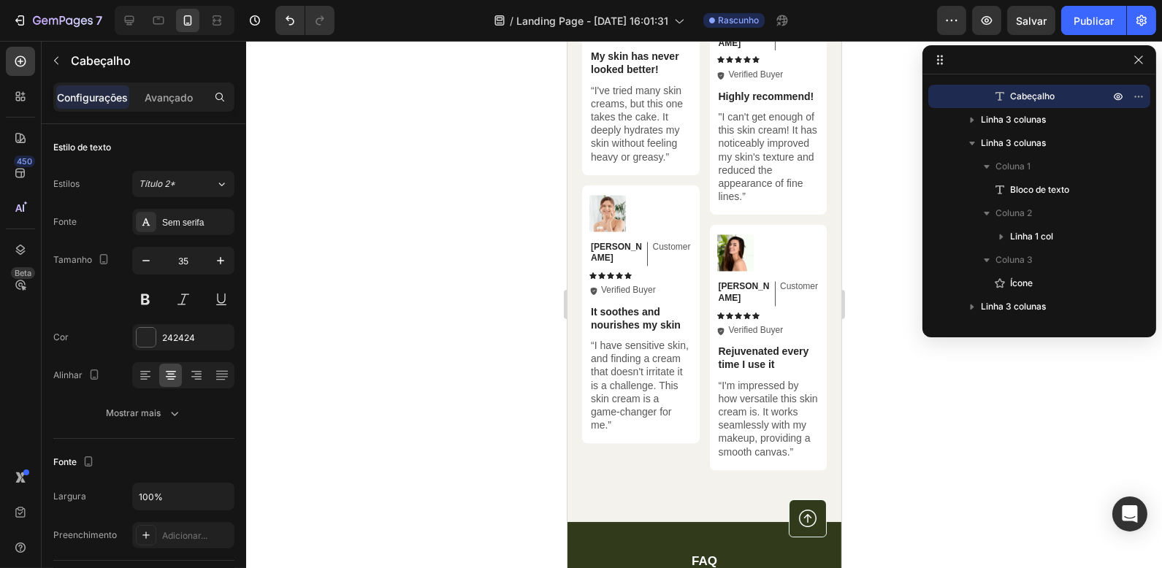
scroll to position [5088, 0]
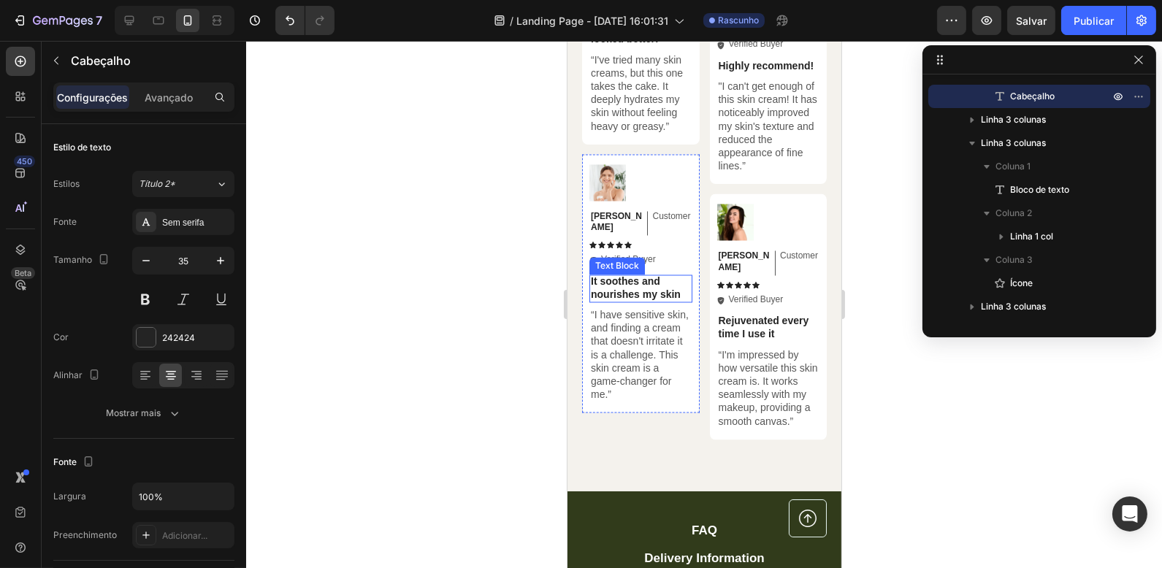
click at [638, 275] on p "It soothes and nourishes my skin" at bounding box center [640, 288] width 100 height 26
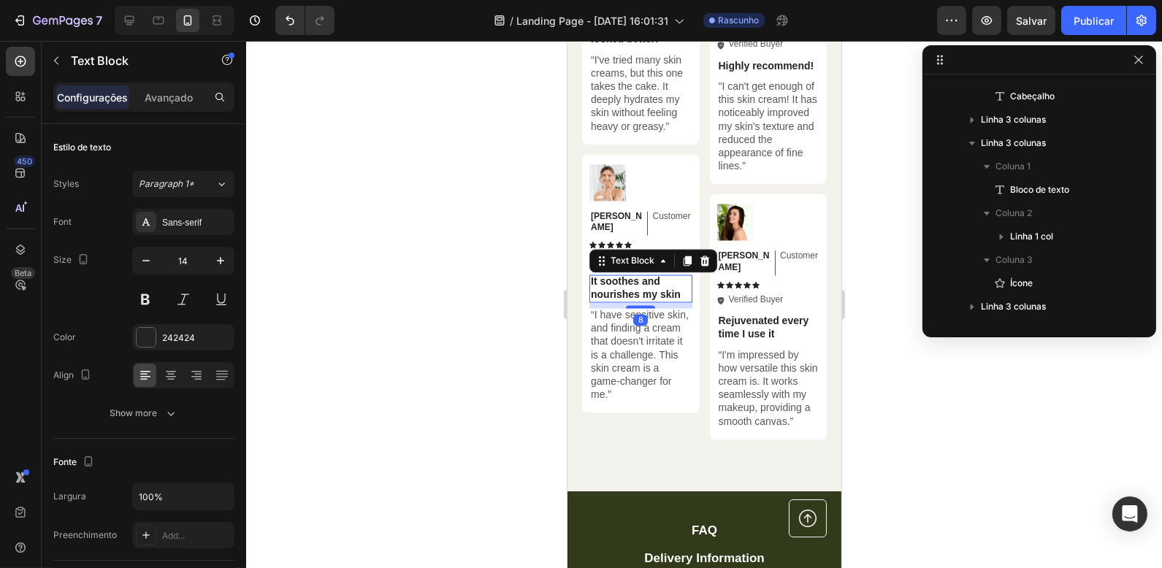
scroll to position [1605, 0]
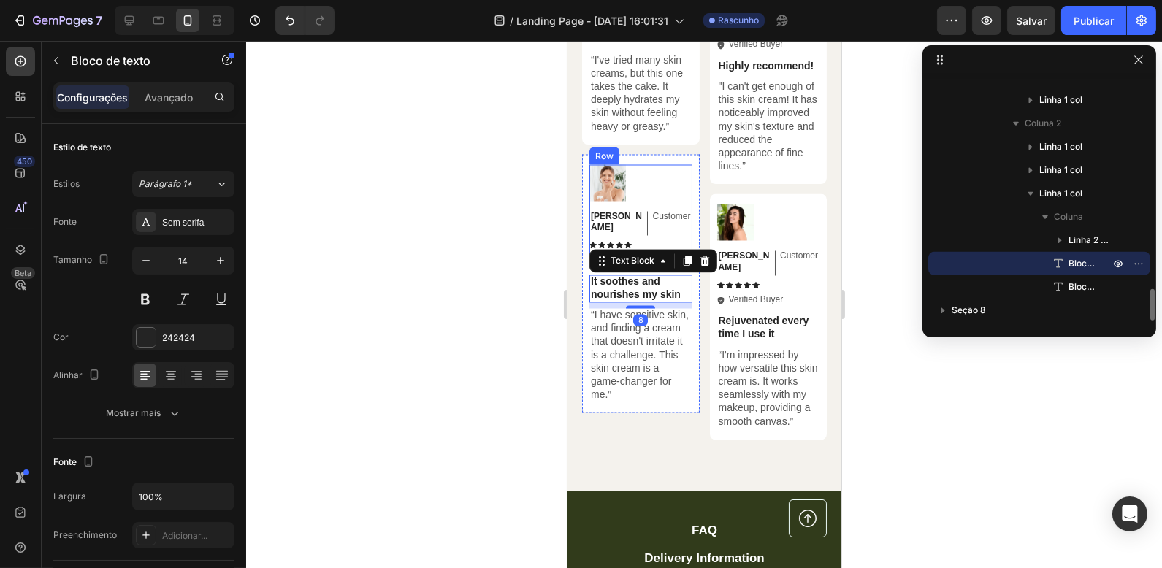
click at [667, 202] on div "Image Ken K Text Block Customer Text Block Row Icon Icon Icon Icon Icon Icon Li…" at bounding box center [640, 216] width 103 height 103
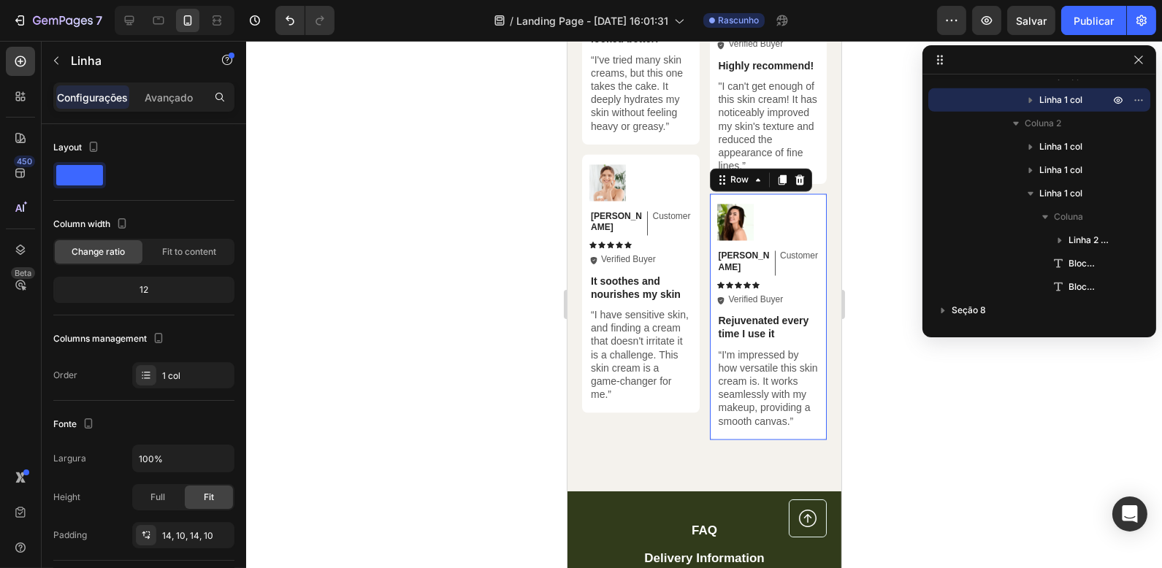
click at [781, 194] on div "Image Olivia Text Block Customer Text Block Row Icon Icon Icon Icon Icon Icon L…" at bounding box center [768, 316] width 118 height 245
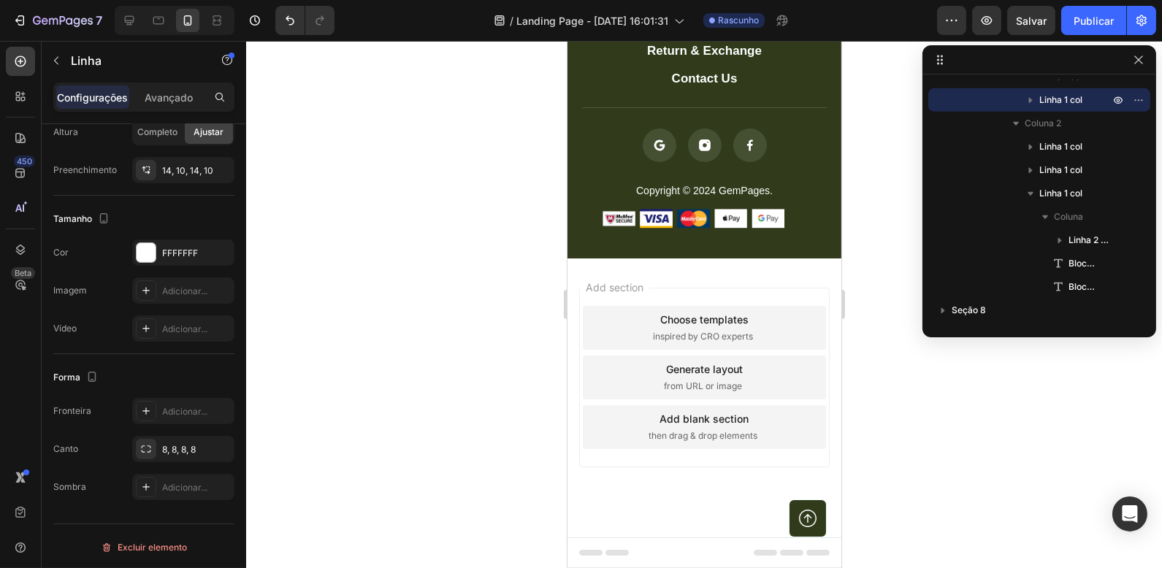
scroll to position [5624, 0]
click at [733, 306] on div "Choose templates inspired by CRO experts" at bounding box center [703, 328] width 243 height 44
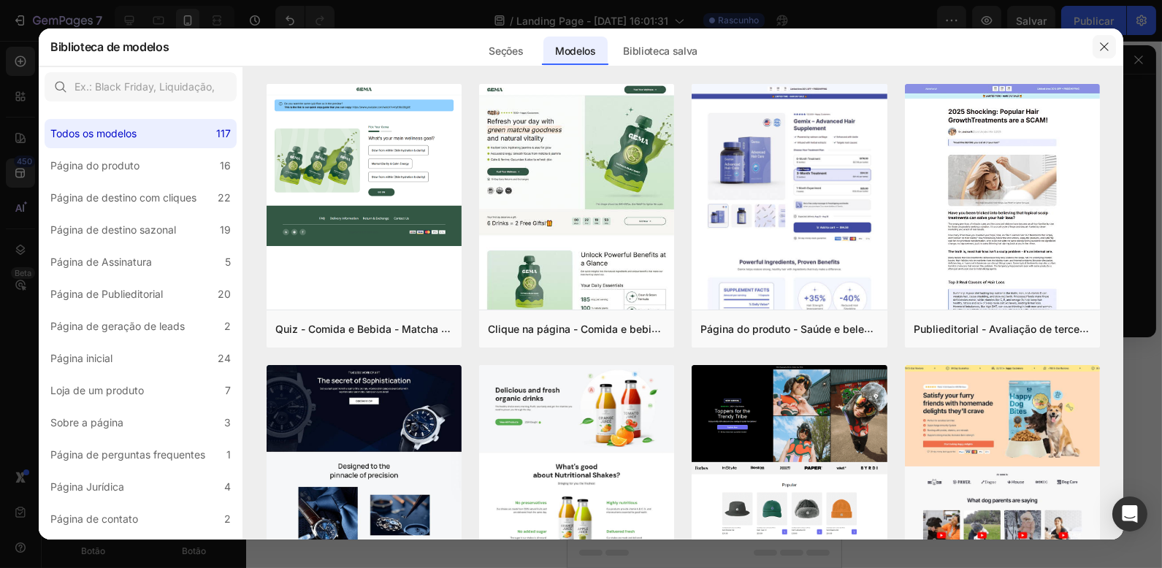
click at [1110, 43] on button "button" at bounding box center [1104, 46] width 23 height 23
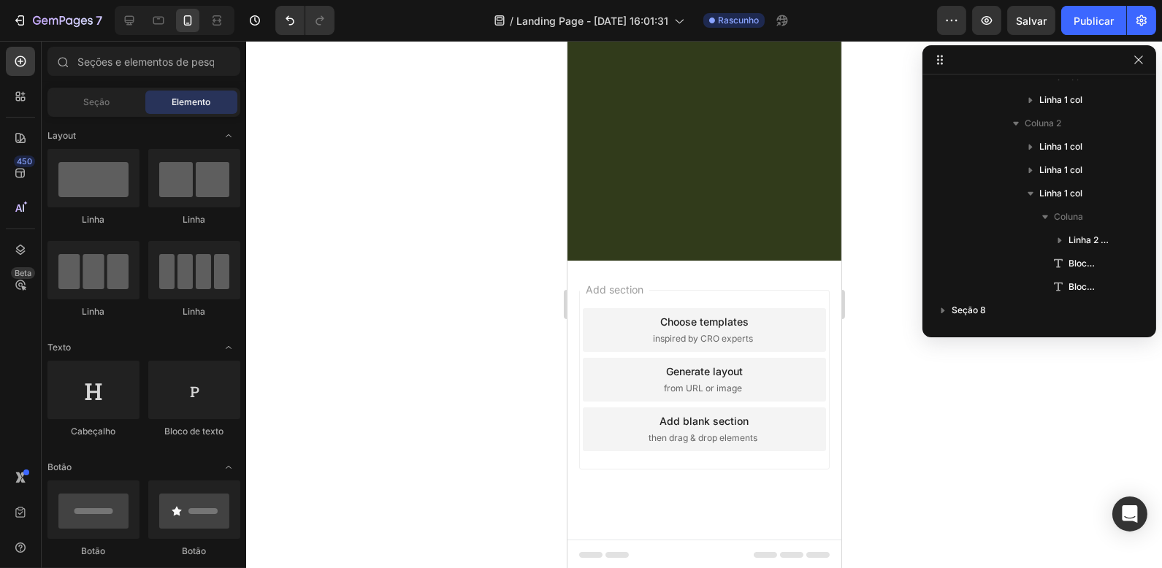
scroll to position [0, 0]
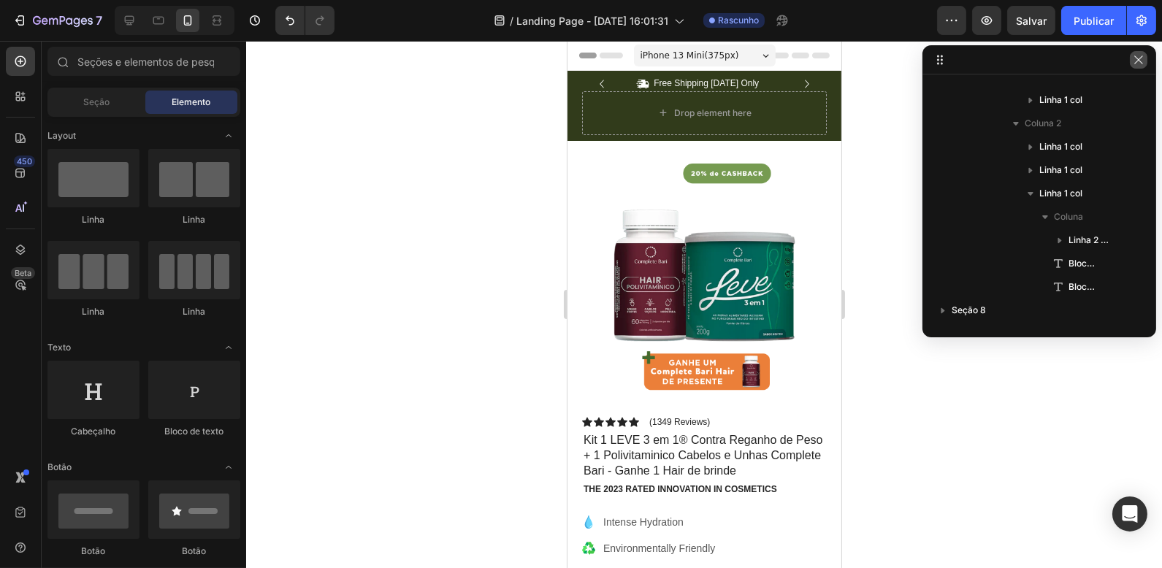
click at [1146, 64] on button "button" at bounding box center [1139, 60] width 18 height 18
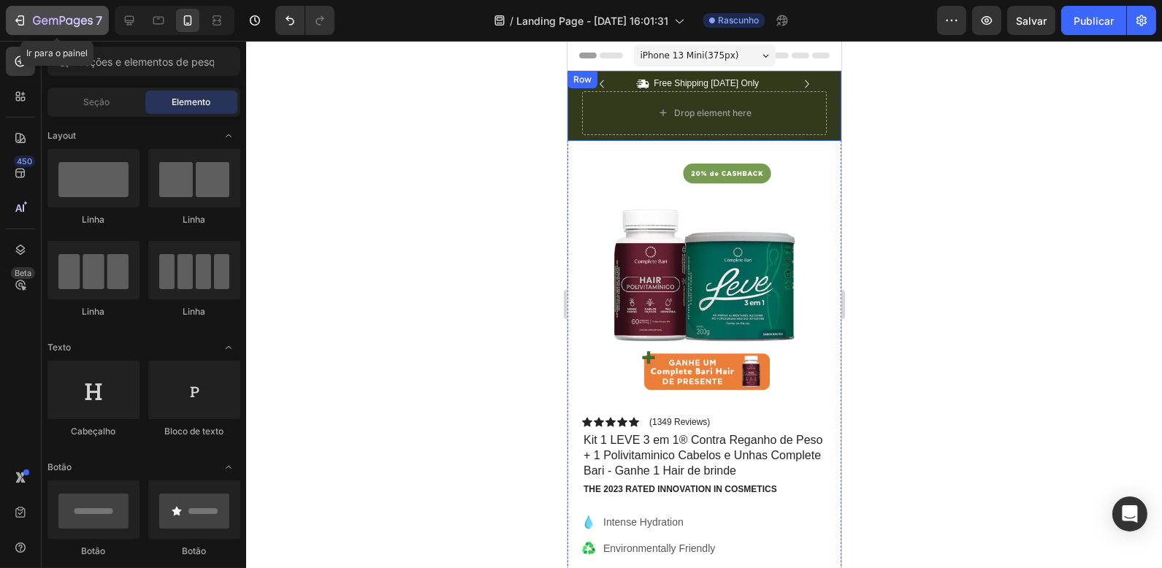
click at [25, 26] on icon "button" at bounding box center [19, 20] width 15 height 15
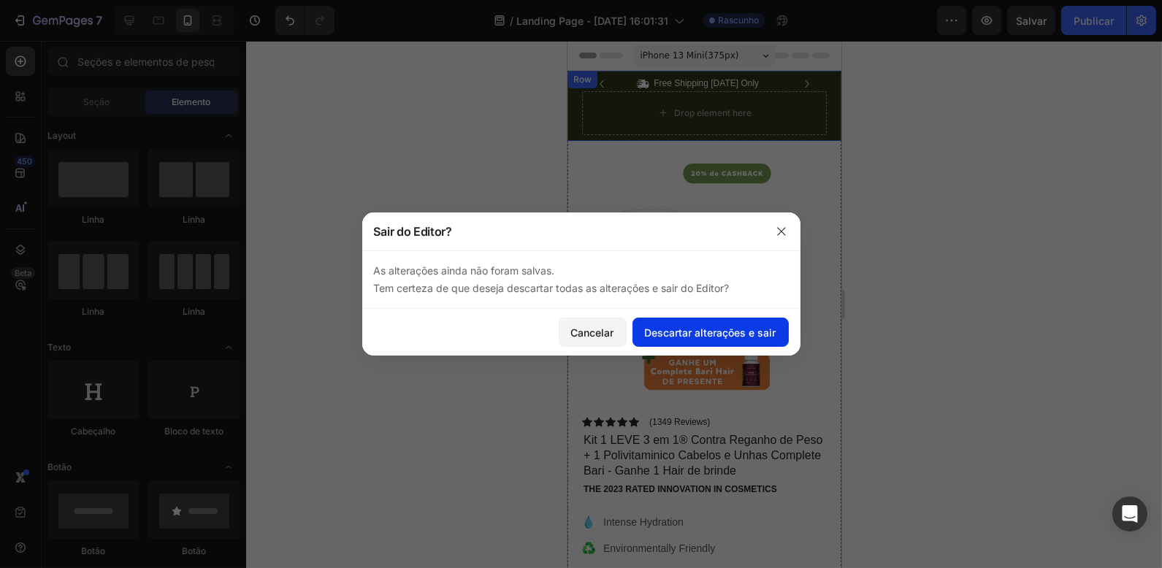
click at [692, 332] on font "Descartar alterações e sair" at bounding box center [710, 333] width 131 height 12
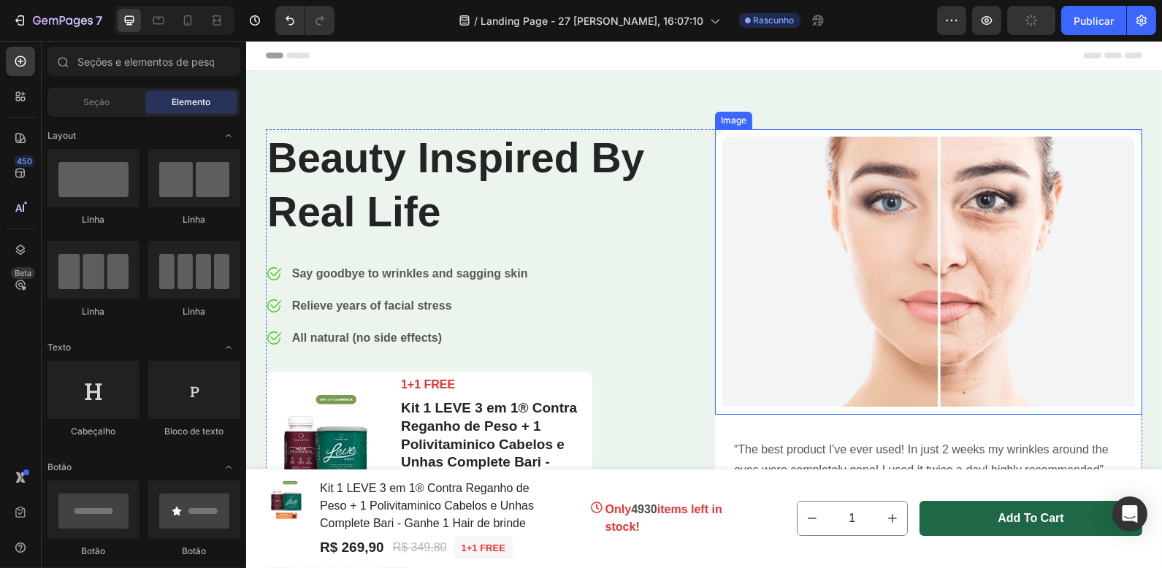
click at [758, 204] on img at bounding box center [927, 272] width 427 height 286
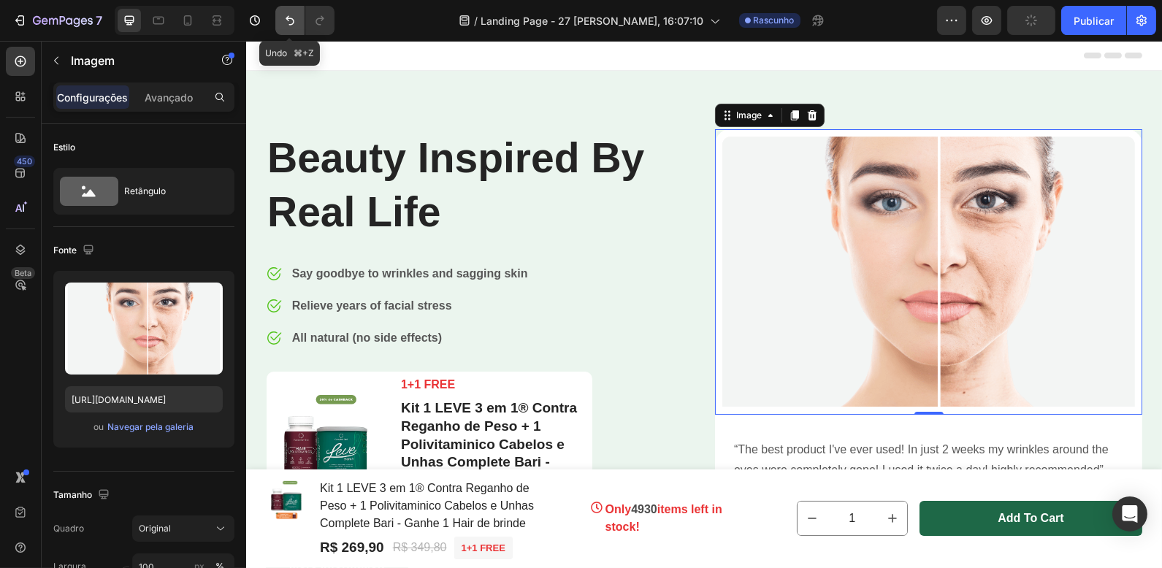
click at [279, 21] on button "Desfazer/Refazer" at bounding box center [289, 20] width 29 height 29
